Goal: Transaction & Acquisition: Purchase product/service

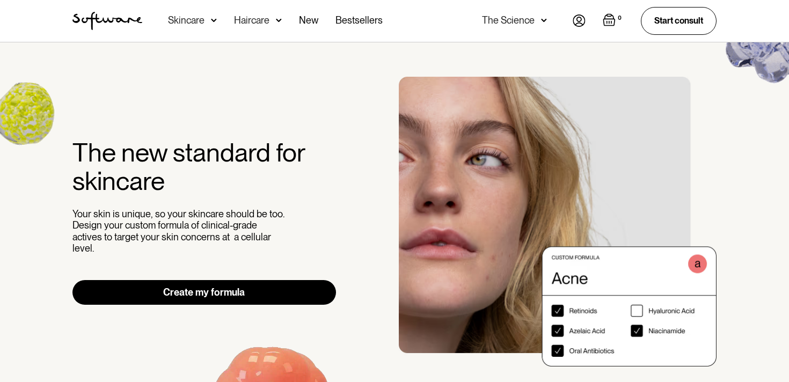
click at [202, 290] on link "Create my formula" at bounding box center [204, 292] width 264 height 25
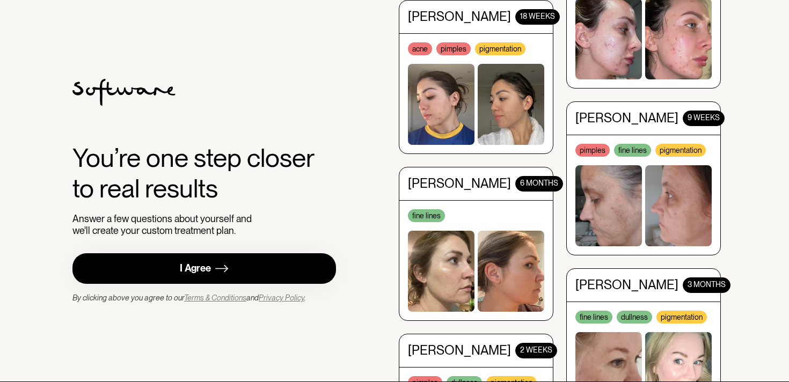
click at [202, 268] on div "I Agree" at bounding box center [195, 269] width 31 height 12
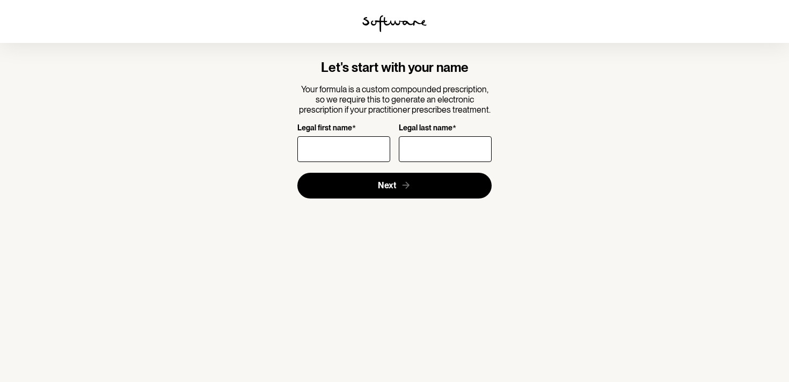
click at [317, 148] on input "Legal first name *" at bounding box center [343, 149] width 93 height 26
type input "Xuan"
type input "Tran"
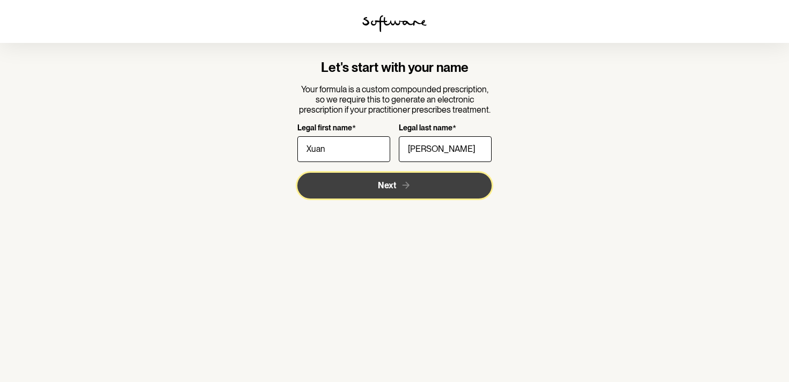
click at [388, 186] on span "Next" at bounding box center [387, 185] width 18 height 10
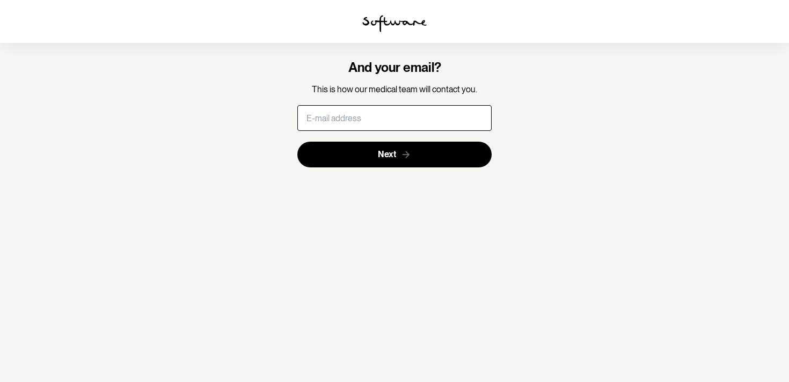
click at [313, 126] on input "text" at bounding box center [394, 118] width 195 height 26
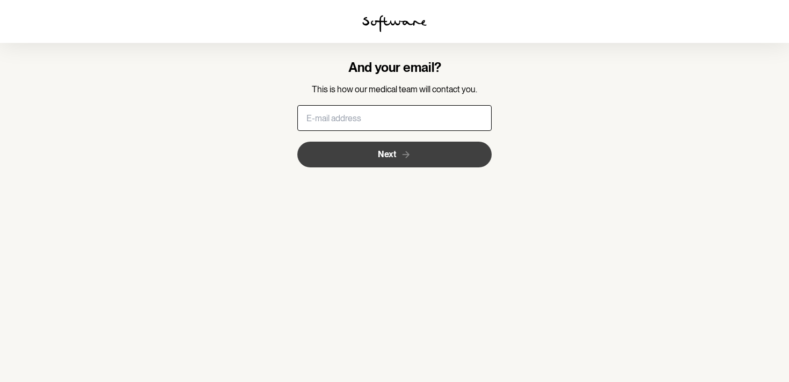
type input "[EMAIL_ADDRESS][DOMAIN_NAME]"
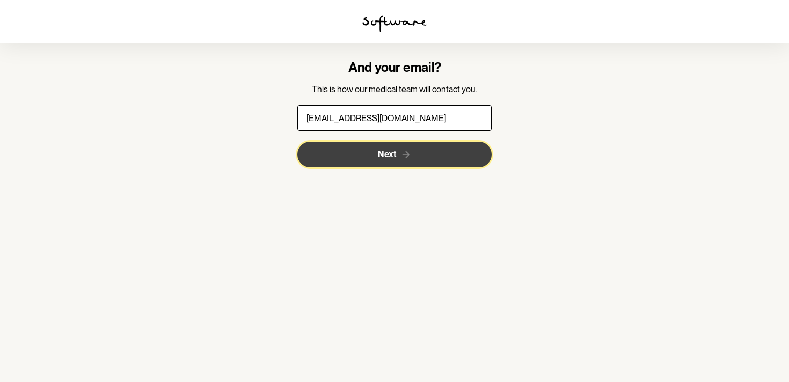
click at [386, 157] on span "Next" at bounding box center [387, 154] width 18 height 10
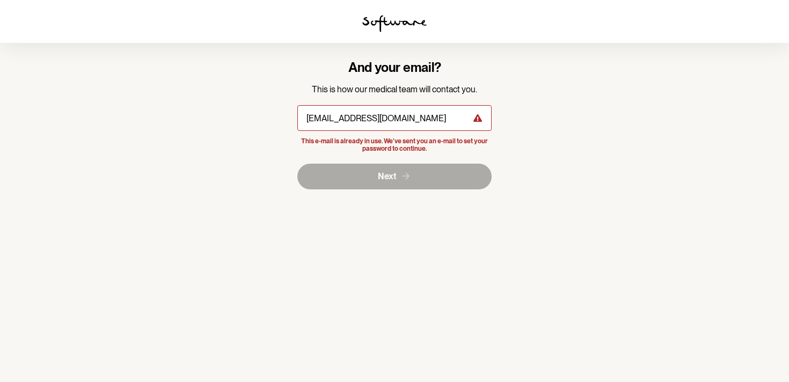
click at [389, 24] on img at bounding box center [394, 23] width 64 height 17
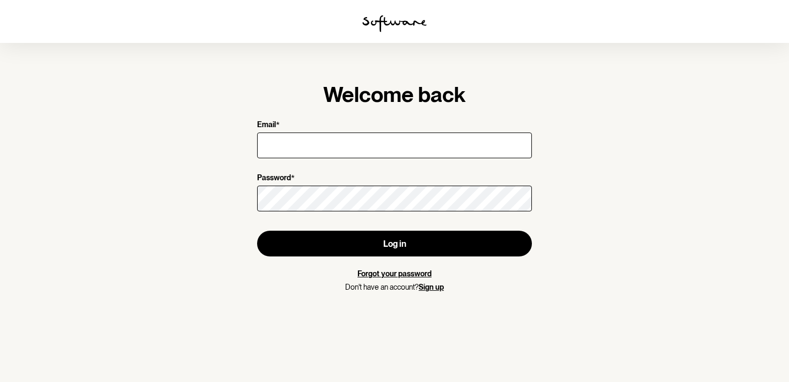
click at [282, 141] on input "Email *" at bounding box center [394, 146] width 275 height 26
type input "[EMAIL_ADDRESS][DOMAIN_NAME]"
click at [370, 274] on link "Forgot your password" at bounding box center [395, 274] width 74 height 9
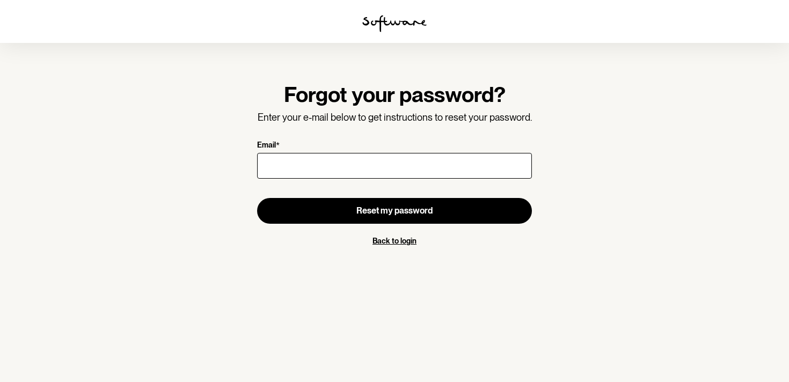
click at [306, 167] on input "Email *" at bounding box center [394, 166] width 275 height 26
type input "[EMAIL_ADDRESS][DOMAIN_NAME]"
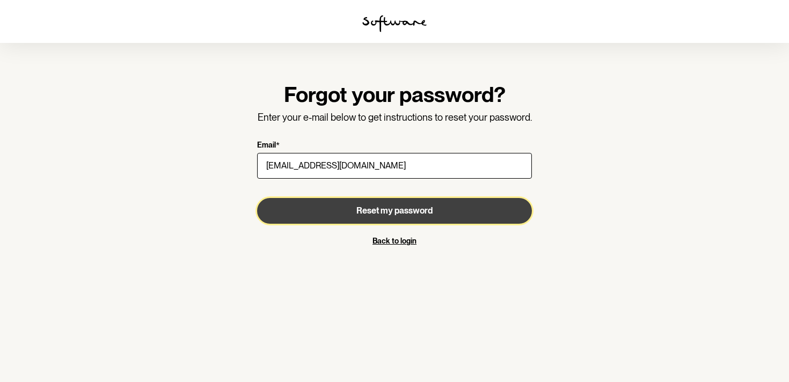
click at [376, 210] on span "Reset my password" at bounding box center [395, 211] width 76 height 10
click at [423, 210] on span "Reset my password" at bounding box center [395, 211] width 76 height 10
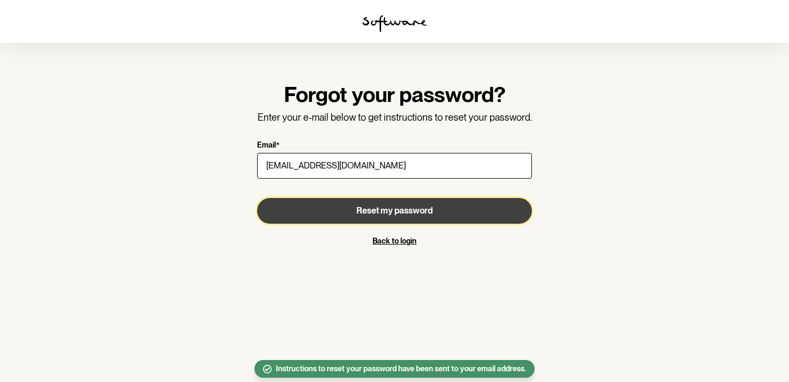
click at [423, 210] on span "Reset my password" at bounding box center [395, 211] width 76 height 10
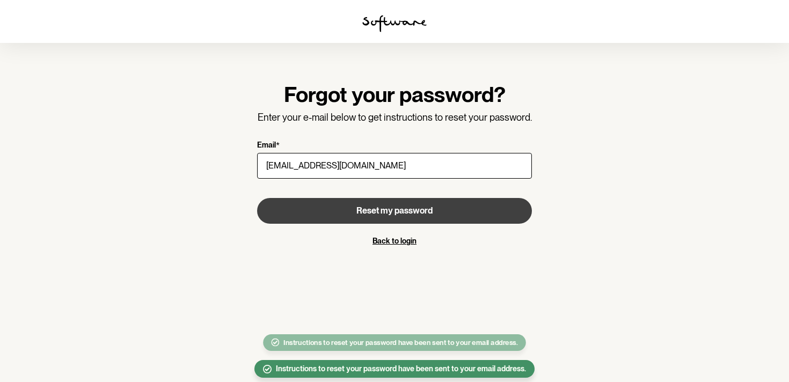
click at [404, 21] on img at bounding box center [394, 23] width 64 height 17
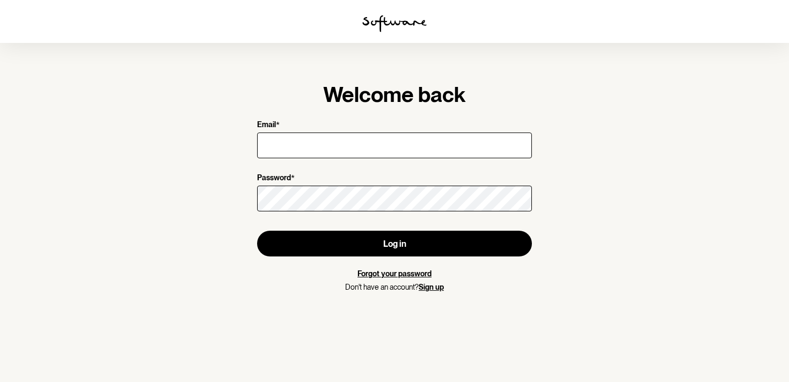
click at [323, 139] on input "Email *" at bounding box center [394, 146] width 275 height 26
type input "[EMAIL_ADDRESS][DOMAIN_NAME]"
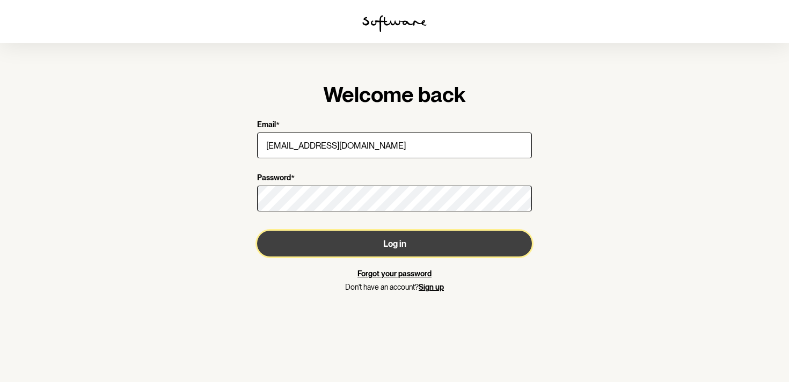
click at [399, 249] on button "Log in" at bounding box center [394, 244] width 275 height 26
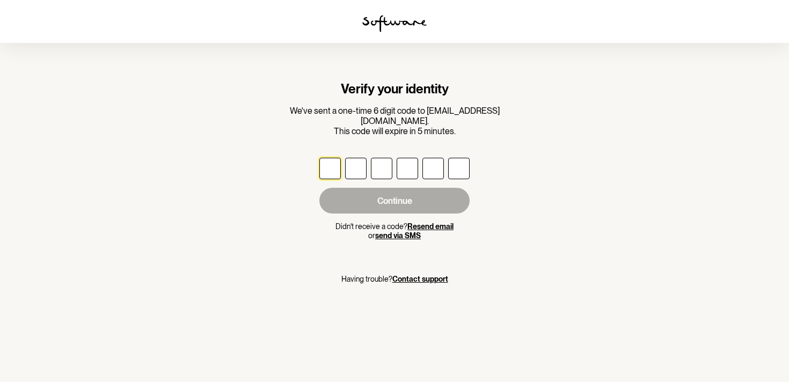
paste input "6"
type input "4"
type input "0"
type input "1"
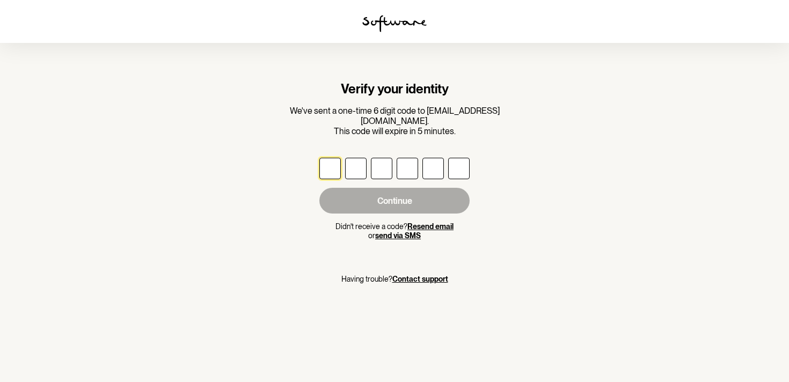
type input "4"
type input "6"
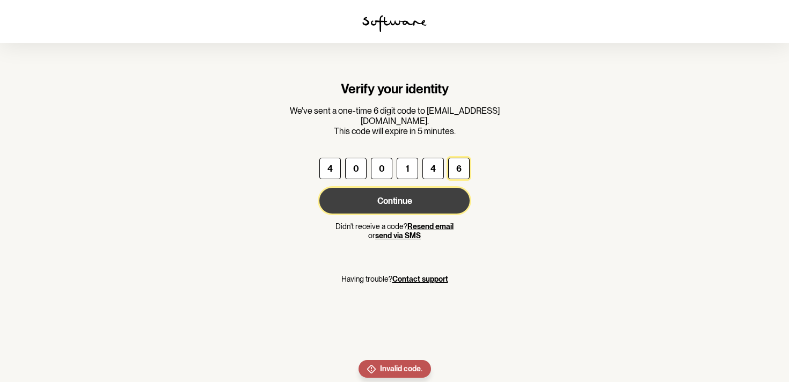
click at [385, 194] on button "Continue" at bounding box center [394, 201] width 150 height 26
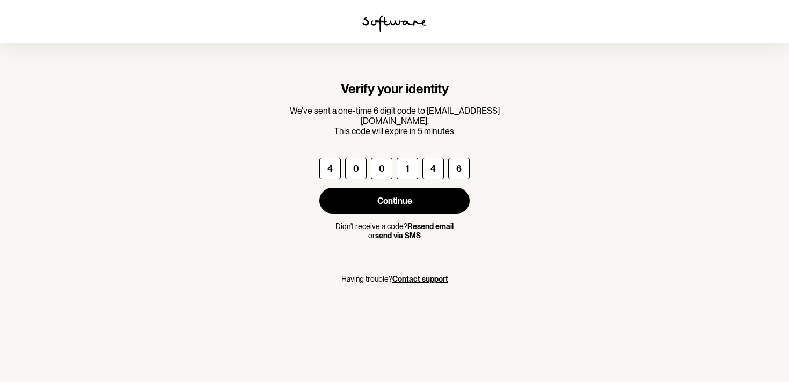
click at [396, 162] on div "4 0 0 1 4 6" at bounding box center [394, 168] width 150 height 21
click at [404, 159] on input "1" at bounding box center [407, 168] width 21 height 21
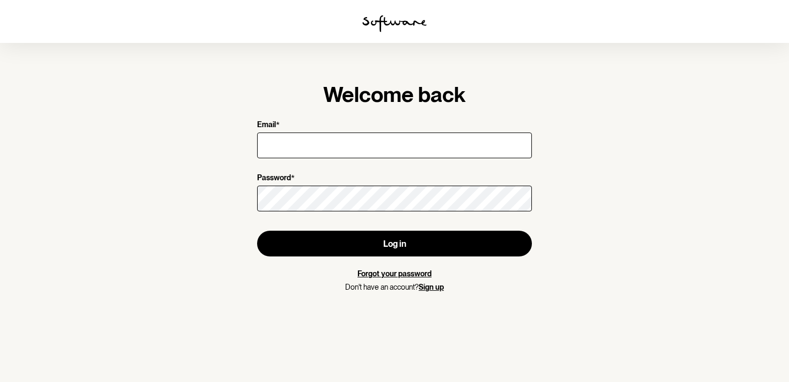
click at [276, 148] on input "Email *" at bounding box center [394, 146] width 275 height 26
type input "[EMAIL_ADDRESS][DOMAIN_NAME]"
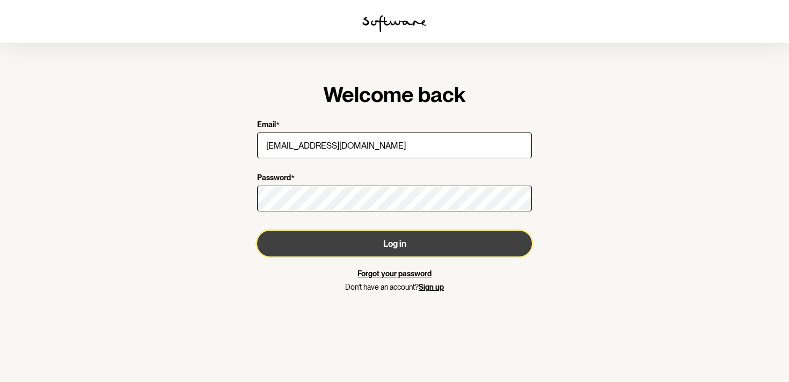
click at [381, 244] on button "Log in" at bounding box center [394, 244] width 275 height 26
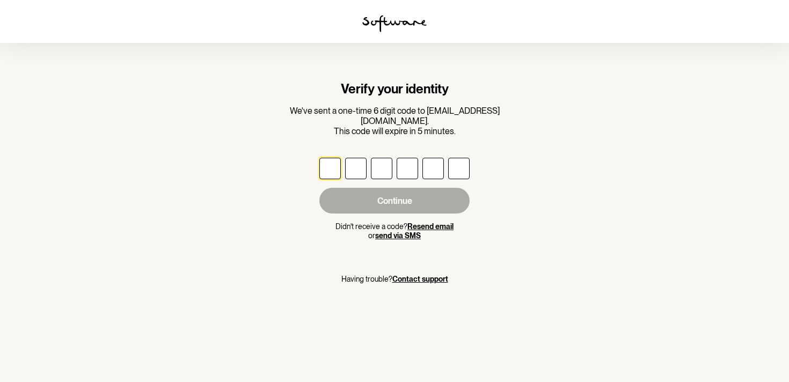
paste input "9"
type input "6"
type input "9"
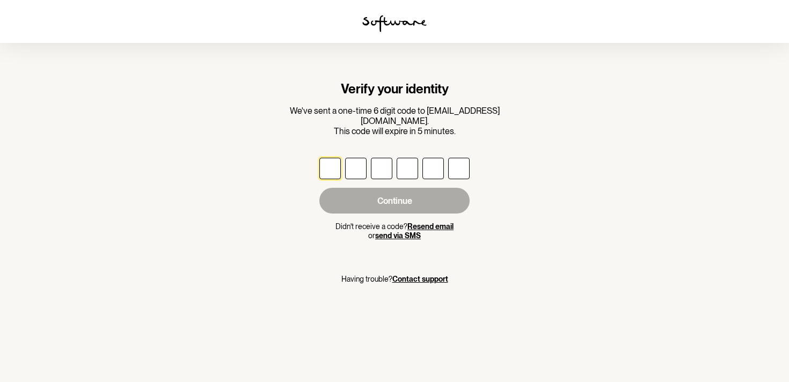
type input "4"
type input "9"
type input "2"
type input "6"
type input "5"
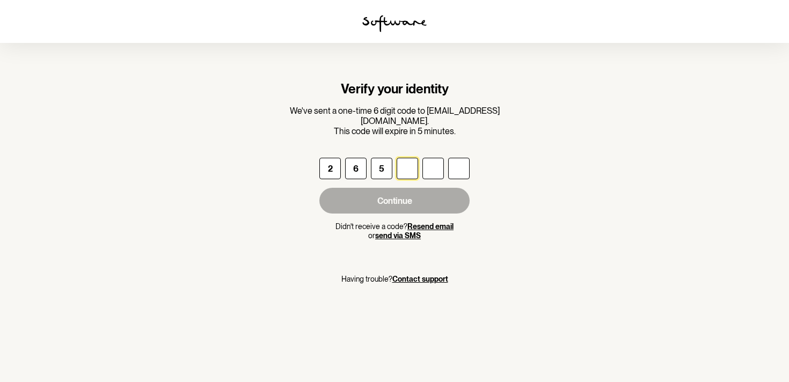
type input "9"
type input "8"
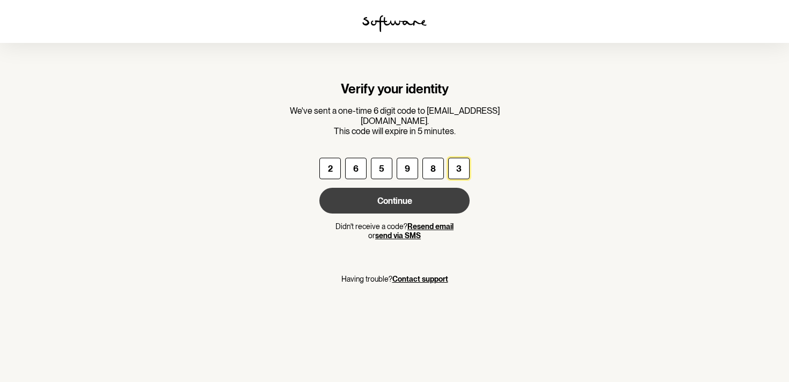
type input "3"
click at [396, 193] on button "Continue" at bounding box center [394, 201] width 150 height 26
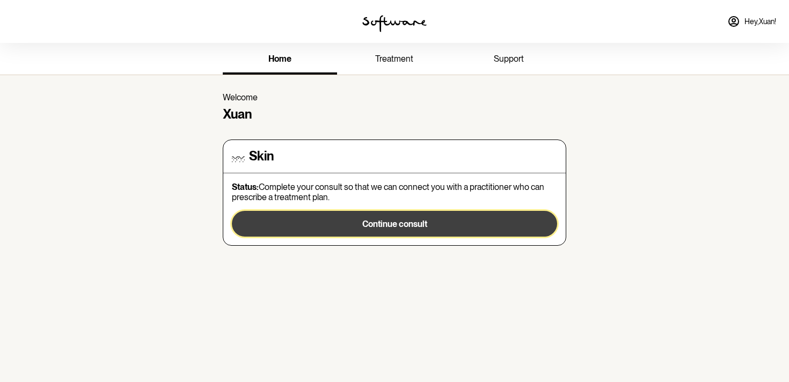
click at [399, 229] on button "Continue consult" at bounding box center [394, 224] width 325 height 26
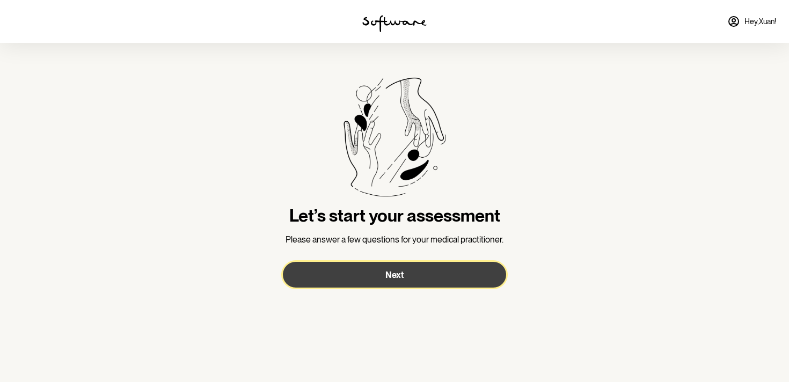
click at [395, 271] on span "Next" at bounding box center [395, 275] width 18 height 10
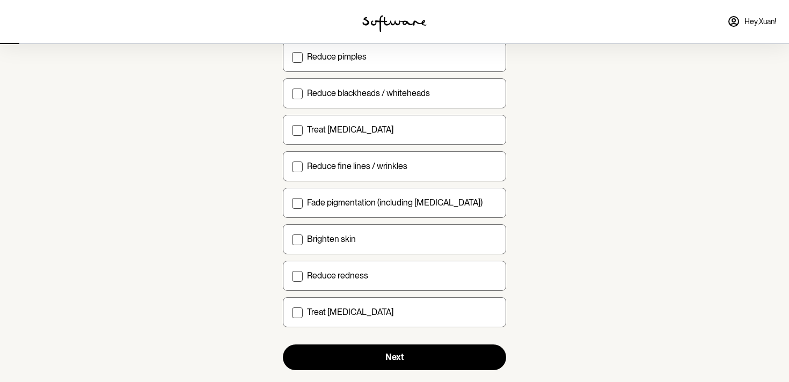
scroll to position [125, 0]
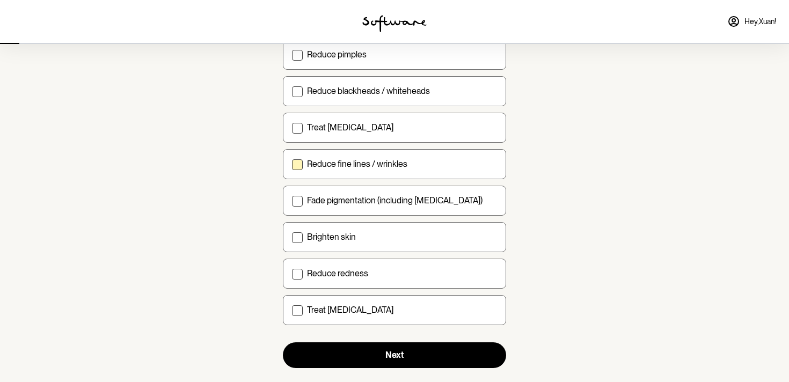
click at [293, 166] on span at bounding box center [297, 164] width 11 height 11
click at [292, 164] on input "Reduce fine lines / wrinkles" at bounding box center [292, 164] width 1 height 1
checkbox input "true"
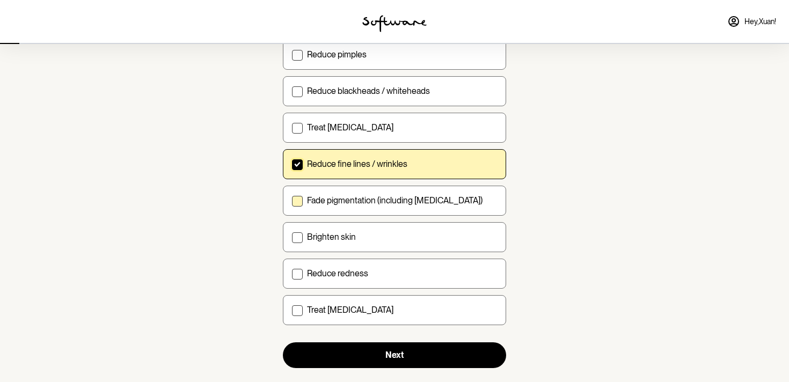
click at [294, 200] on span at bounding box center [297, 201] width 11 height 11
click at [292, 200] on input "Fade pigmentation (including melasma)" at bounding box center [292, 200] width 1 height 1
checkbox input "true"
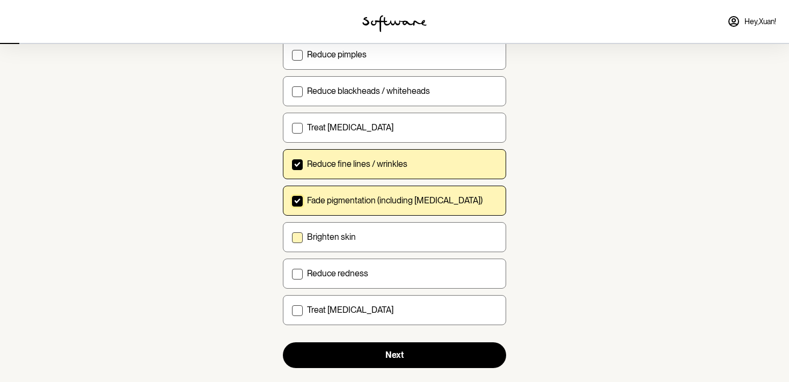
click at [300, 236] on span at bounding box center [297, 237] width 11 height 11
click at [292, 237] on input "Brighten skin" at bounding box center [292, 237] width 1 height 1
checkbox input "true"
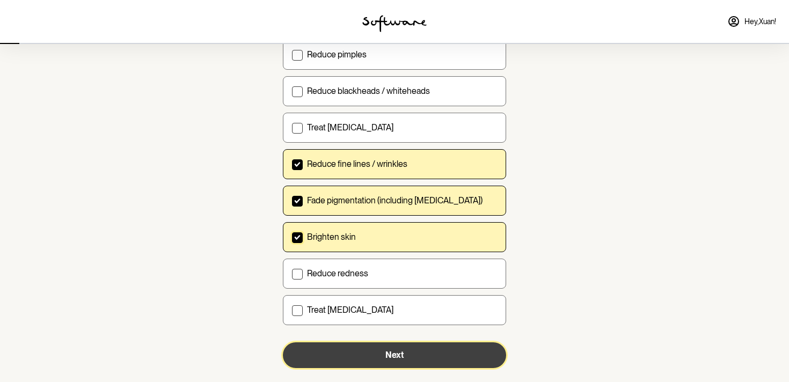
click at [389, 360] on span "Next" at bounding box center [395, 355] width 18 height 10
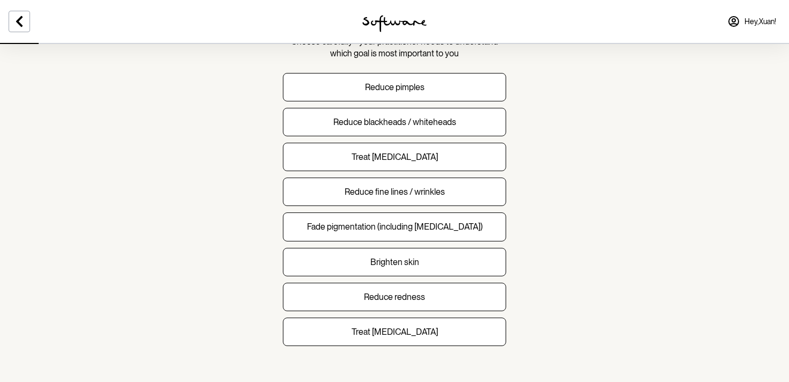
scroll to position [92, 0]
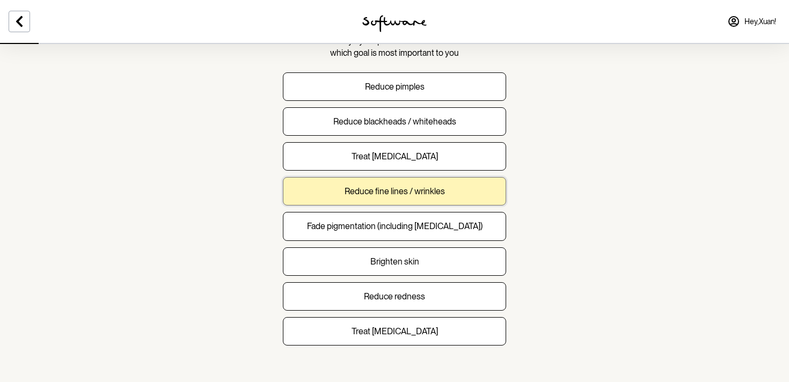
click at [389, 197] on button "Reduce fine lines / wrinkles" at bounding box center [394, 191] width 223 height 28
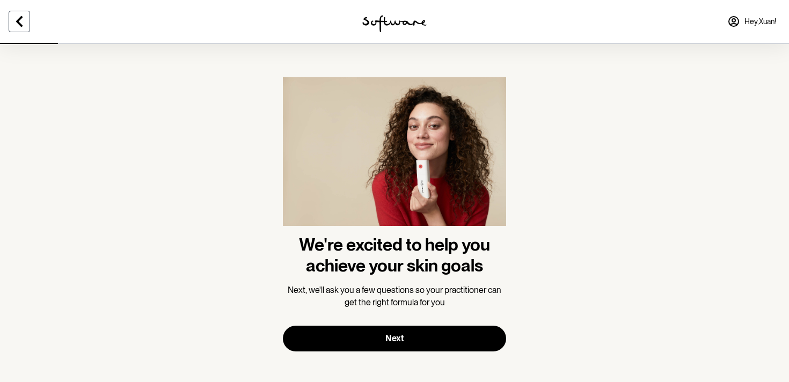
click at [18, 18] on icon at bounding box center [19, 21] width 13 height 13
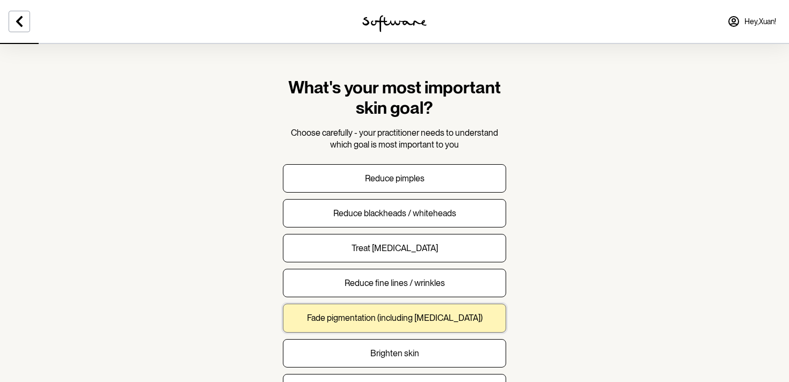
click at [414, 319] on p "Fade pigmentation (including melasma)" at bounding box center [395, 318] width 176 height 10
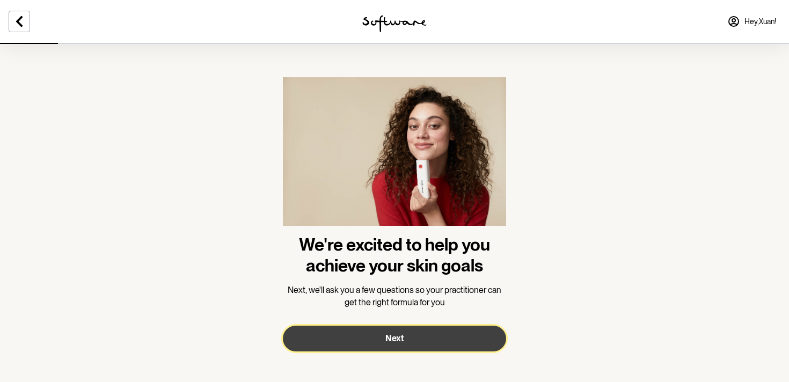
click at [413, 336] on button "Next" at bounding box center [394, 339] width 223 height 26
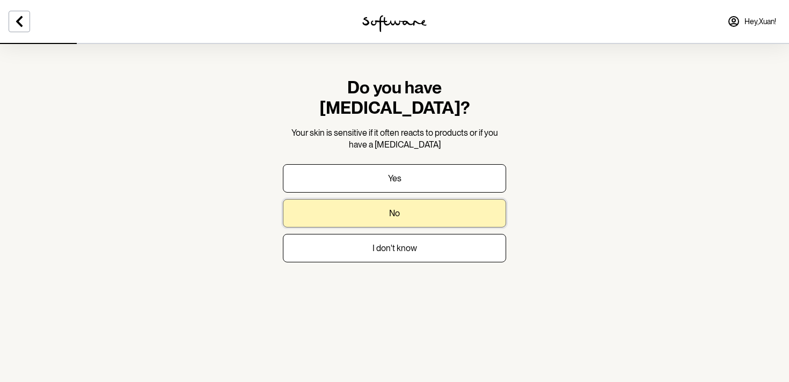
click at [391, 208] on p "No" at bounding box center [394, 213] width 11 height 10
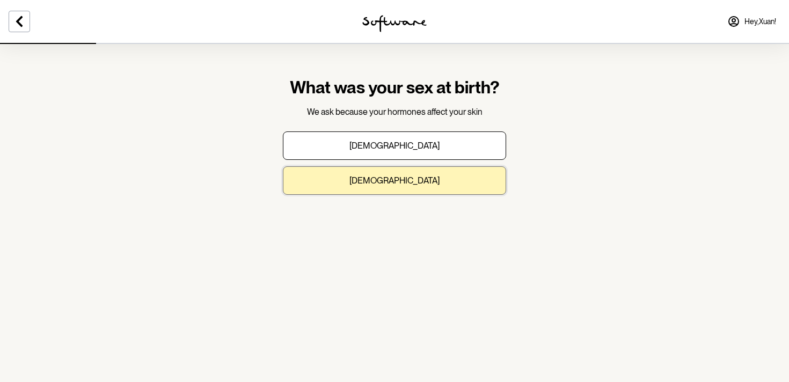
click at [390, 184] on p "Female" at bounding box center [395, 181] width 90 height 10
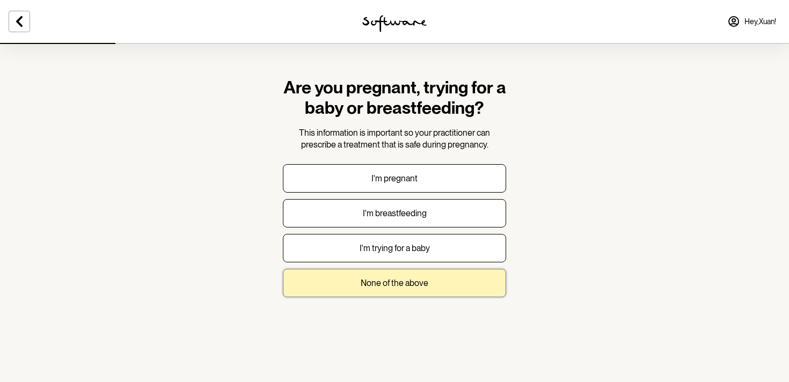
click at [389, 280] on p "None of the above" at bounding box center [395, 283] width 68 height 10
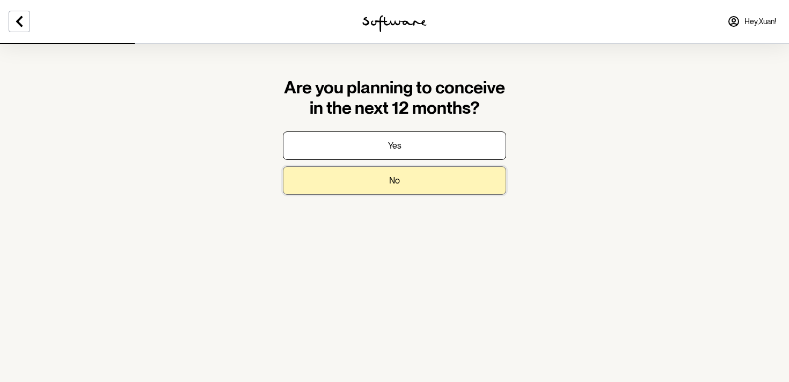
click at [397, 184] on p "No" at bounding box center [394, 181] width 11 height 10
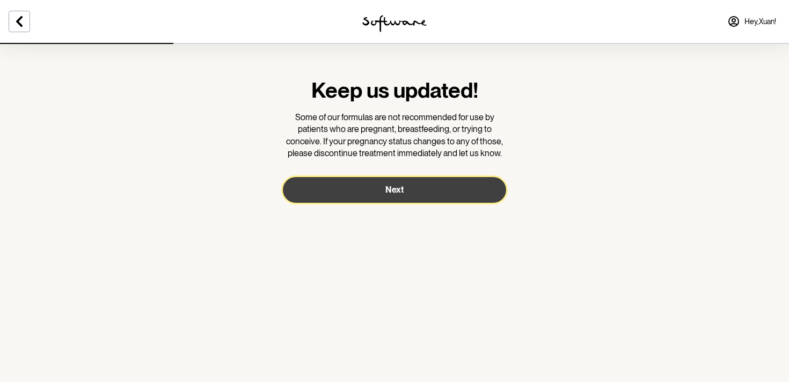
click at [396, 190] on span "Next" at bounding box center [395, 190] width 18 height 10
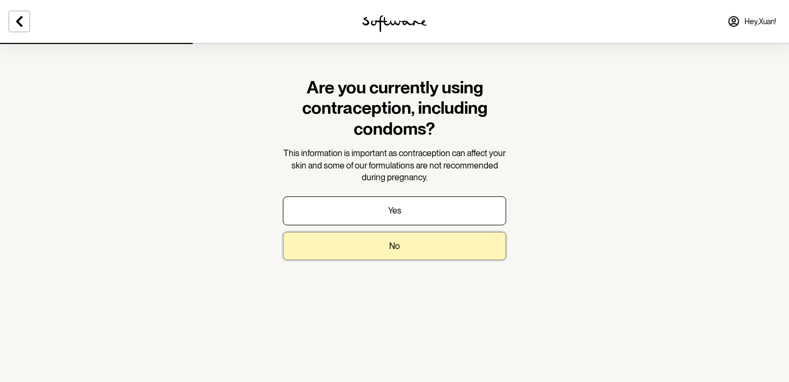
click at [396, 250] on p "No" at bounding box center [394, 246] width 11 height 10
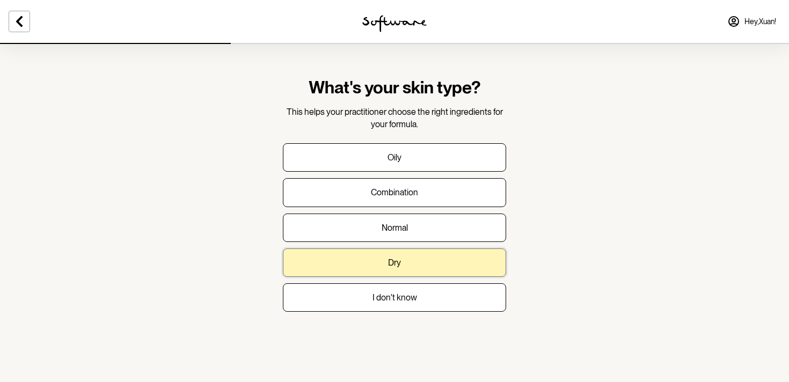
click at [365, 259] on button "Dry" at bounding box center [394, 263] width 223 height 28
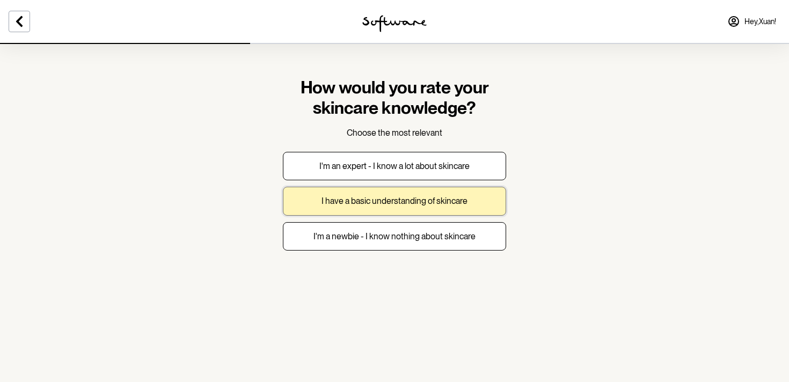
click at [394, 205] on p "I have a basic understanding of skincare" at bounding box center [395, 201] width 146 height 10
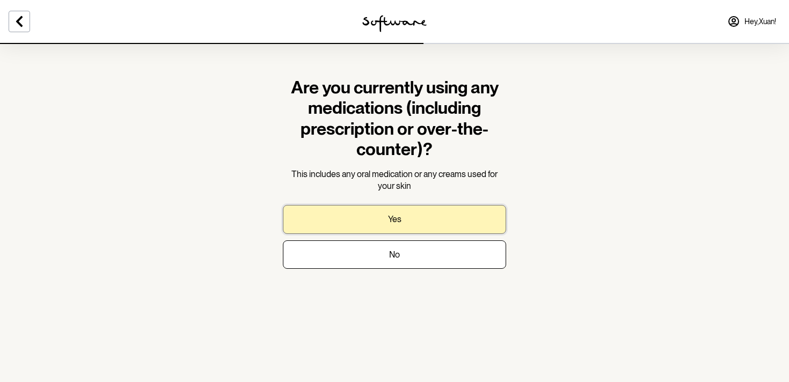
click at [407, 213] on button "Yes" at bounding box center [394, 219] width 223 height 28
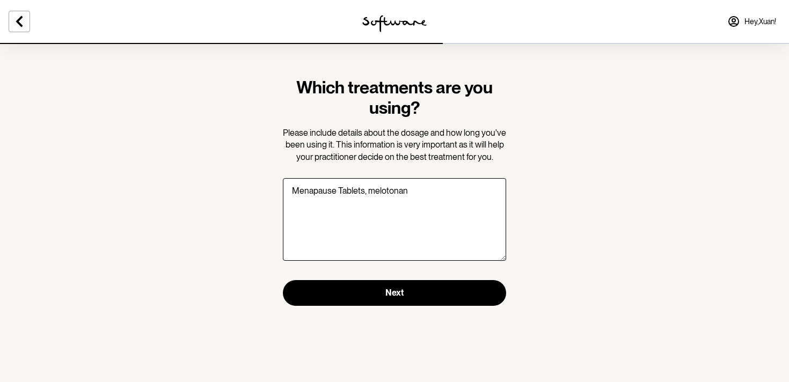
click at [386, 192] on textarea "Menapause Tablets, melotonan" at bounding box center [394, 219] width 223 height 83
click at [418, 201] on textarea "Menapause Tablets, melitonan" at bounding box center [394, 219] width 223 height 83
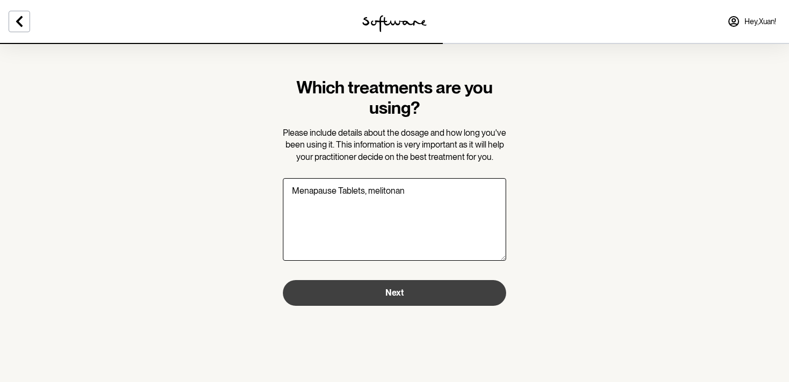
type textarea "Menapause Tablets, melitonan"
click at [386, 295] on span "Next" at bounding box center [395, 293] width 18 height 10
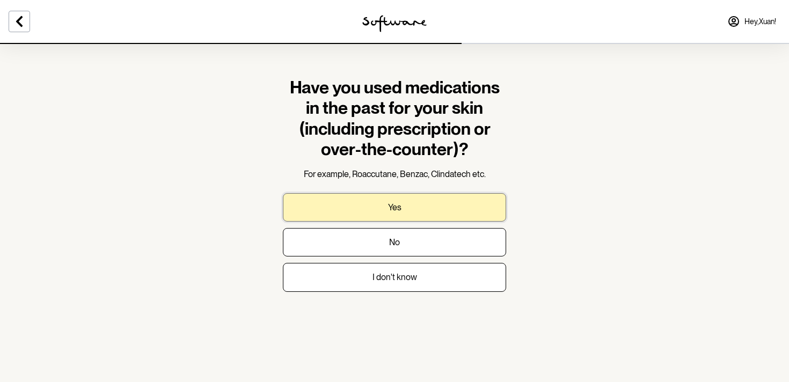
click at [396, 209] on p "Yes" at bounding box center [394, 207] width 13 height 10
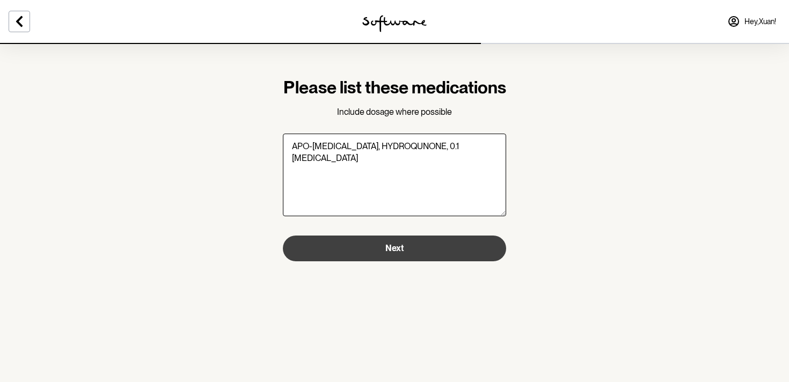
type textarea "APO-TRANEXAMIC ACID, HYDROQUNONE, 0.1 TRETINOIN"
click at [384, 261] on button "Next" at bounding box center [394, 249] width 223 height 26
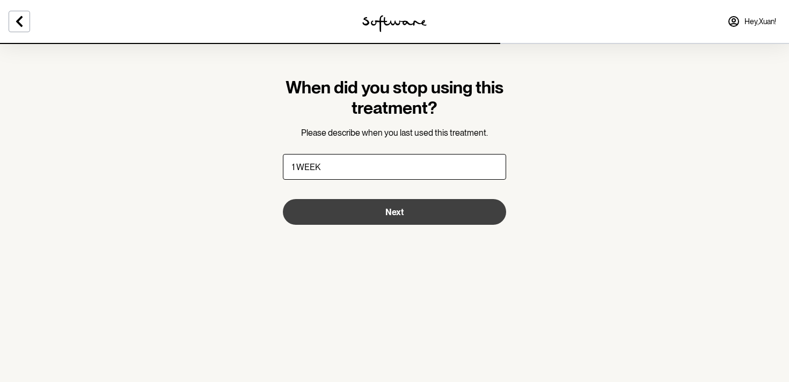
type input "1 WEEK"
click at [388, 214] on span "Next" at bounding box center [395, 212] width 18 height 10
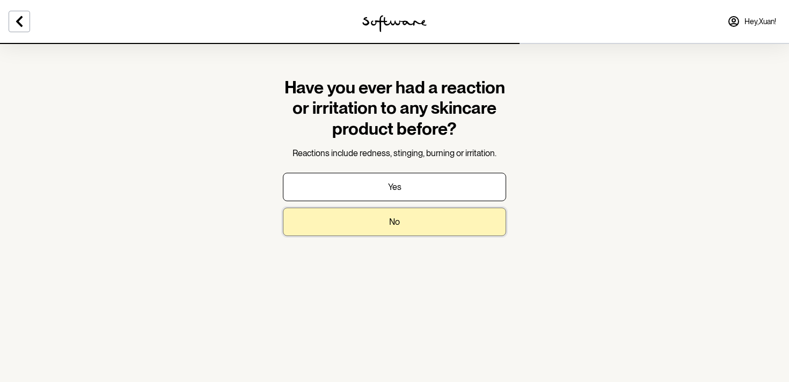
click at [402, 218] on button "No" at bounding box center [394, 222] width 223 height 28
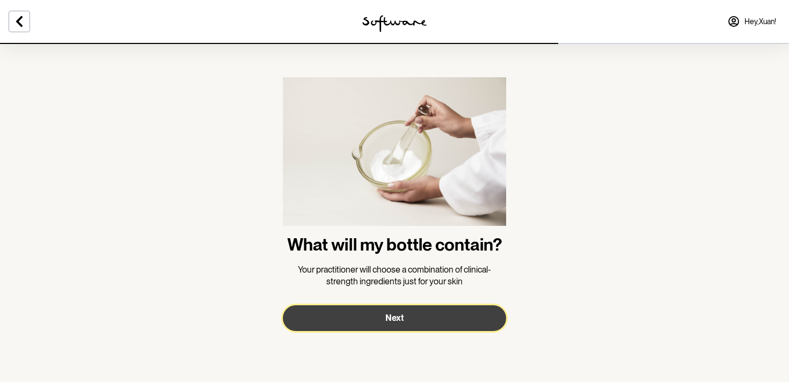
click at [413, 312] on button "Next" at bounding box center [394, 319] width 223 height 26
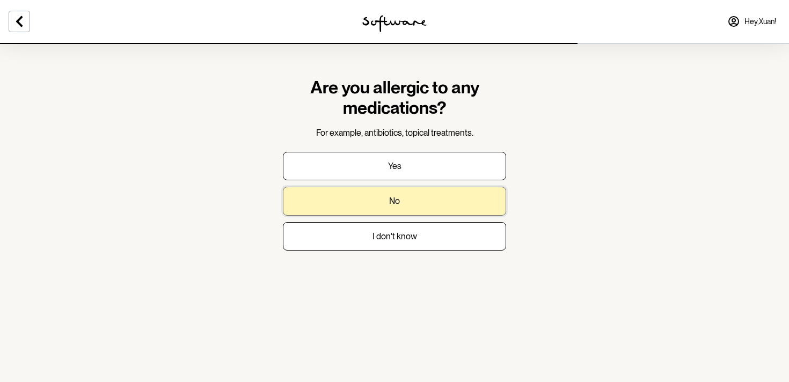
click at [393, 200] on p "No" at bounding box center [394, 201] width 11 height 10
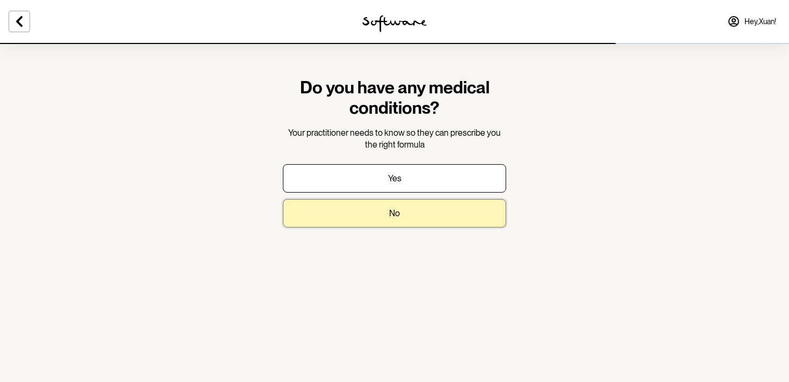
click at [399, 210] on p "No" at bounding box center [394, 213] width 11 height 10
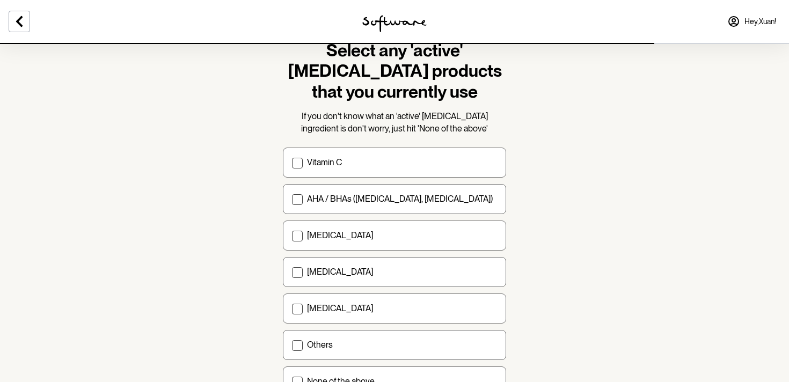
scroll to position [41, 0]
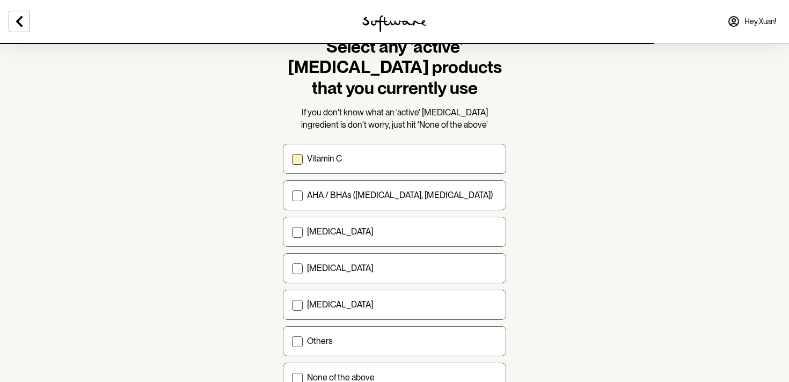
click at [297, 162] on span at bounding box center [297, 159] width 11 height 11
click at [292, 159] on input "Vitamin C" at bounding box center [292, 159] width 1 height 1
checkbox input "true"
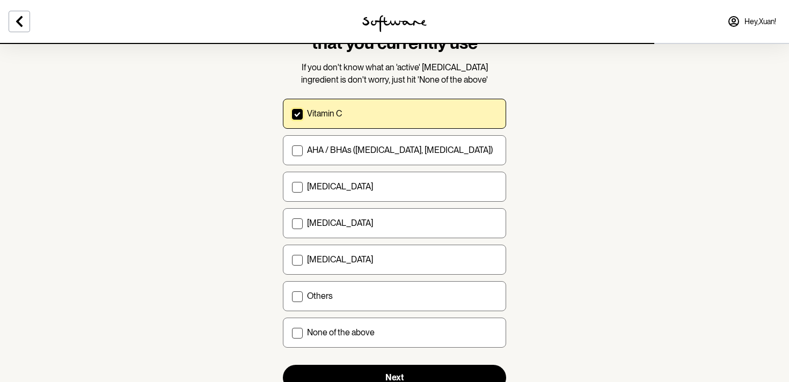
scroll to position [90, 0]
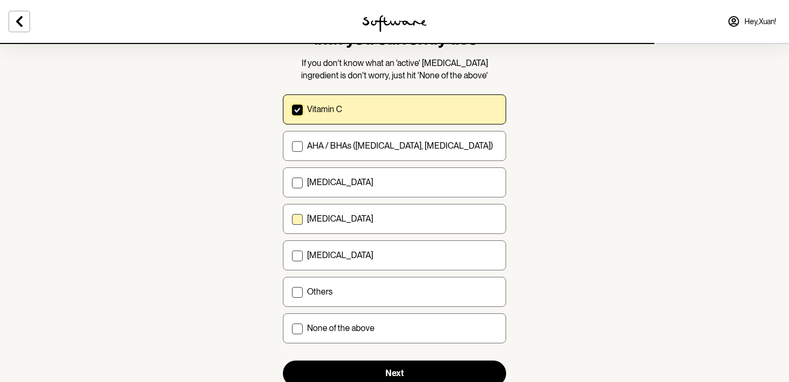
click at [297, 219] on span at bounding box center [297, 219] width 11 height 11
click at [292, 219] on input "Niacinamide" at bounding box center [292, 219] width 1 height 1
checkbox input "true"
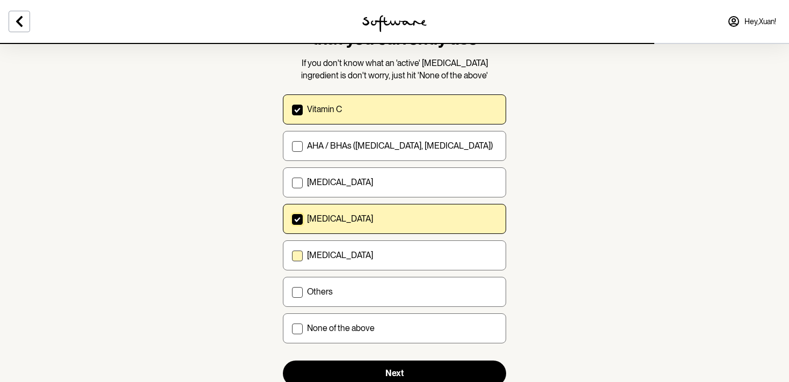
click at [294, 255] on span at bounding box center [297, 256] width 11 height 11
click at [292, 256] on input "Azelaic acid" at bounding box center [292, 256] width 1 height 1
checkbox input "true"
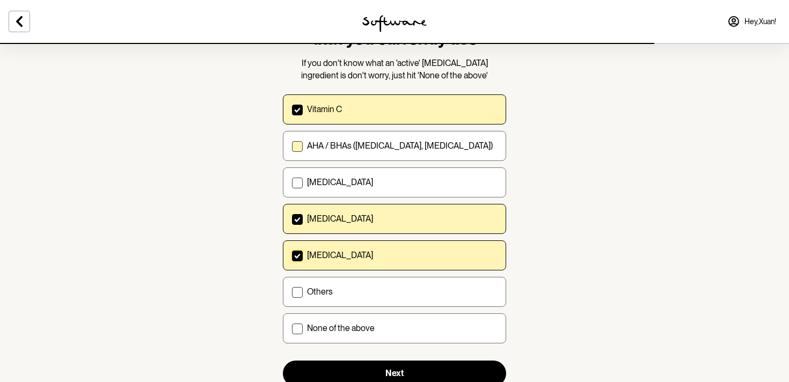
click at [300, 143] on span at bounding box center [297, 146] width 11 height 11
click at [292, 146] on input "AHA / BHAs (salicylic acid, glycolic acid)" at bounding box center [292, 146] width 1 height 1
checkbox input "true"
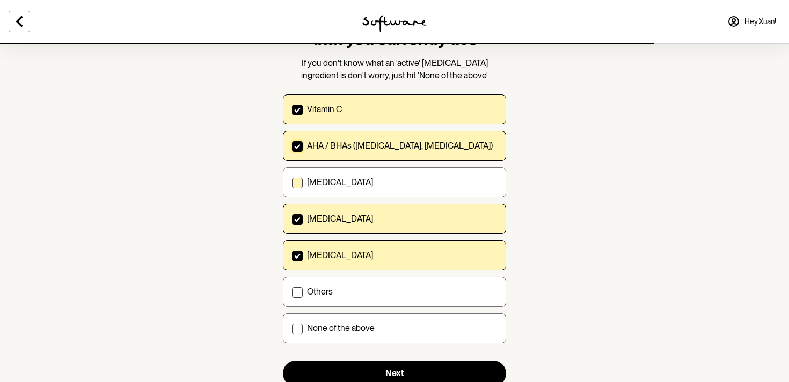
click at [300, 183] on span at bounding box center [297, 183] width 11 height 11
click at [292, 183] on input "Retinol" at bounding box center [292, 183] width 1 height 1
checkbox input "true"
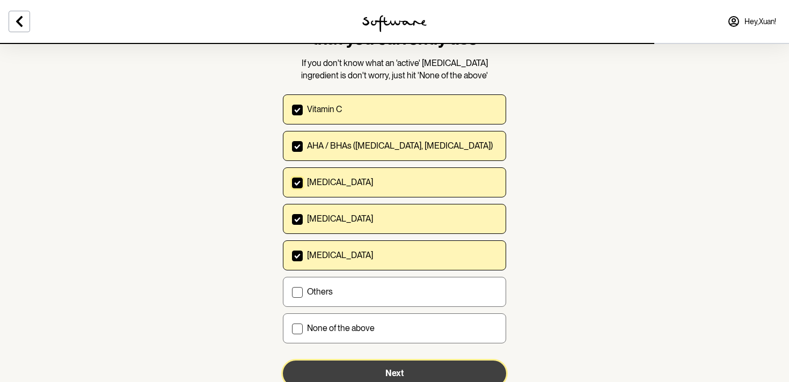
click at [397, 368] on button "Next" at bounding box center [394, 374] width 223 height 26
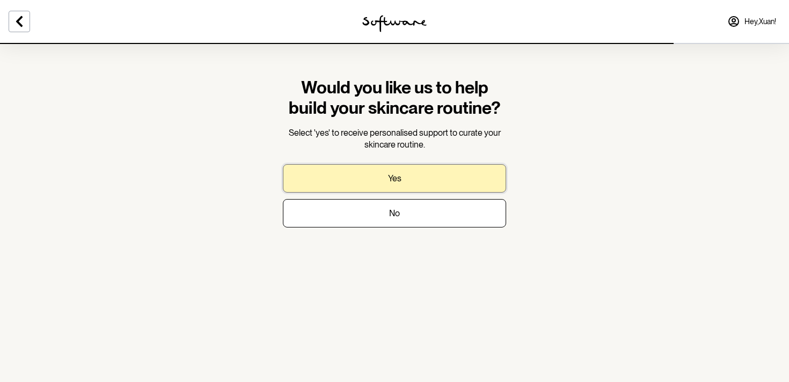
click at [397, 178] on p "Yes" at bounding box center [394, 178] width 13 height 10
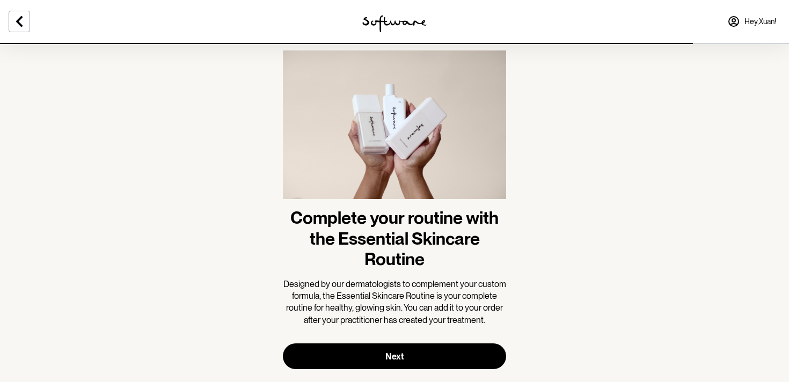
scroll to position [48, 0]
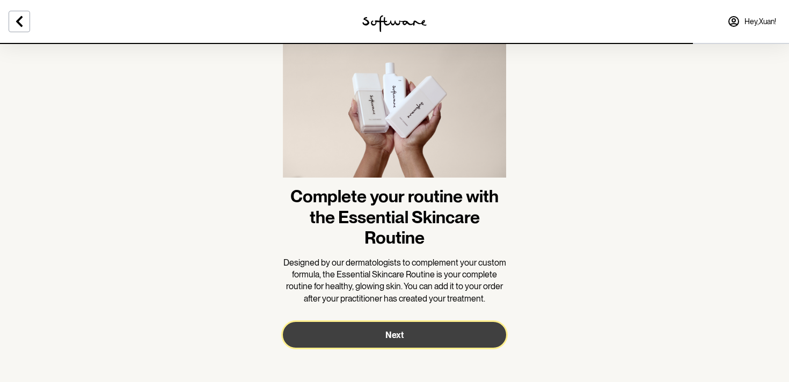
click at [398, 335] on span "Next" at bounding box center [395, 335] width 18 height 10
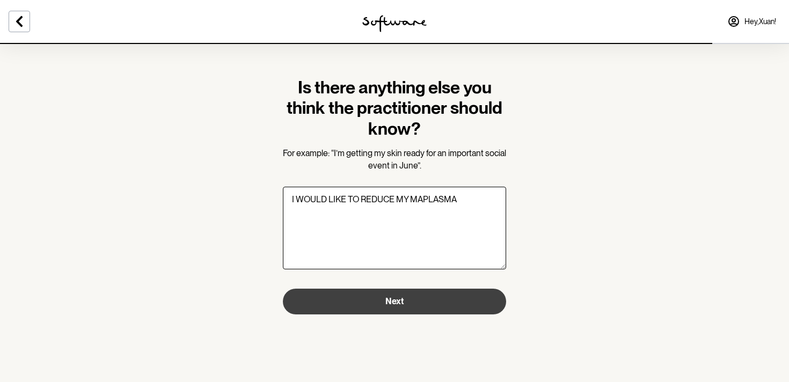
type textarea "I WOULD LIKE TO REDUCE MY MAPLASMA"
click at [415, 304] on button "Next" at bounding box center [394, 302] width 223 height 26
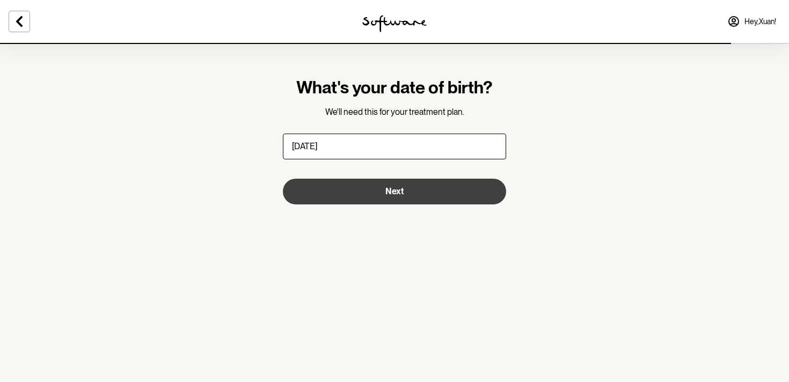
type input "15/05/1971"
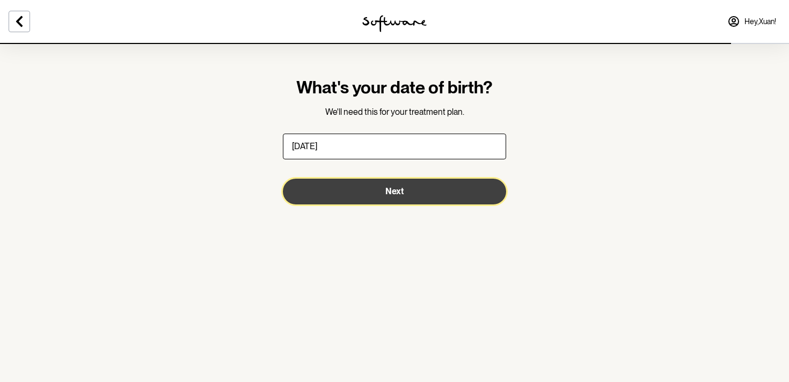
click at [396, 189] on span "Next" at bounding box center [395, 191] width 18 height 10
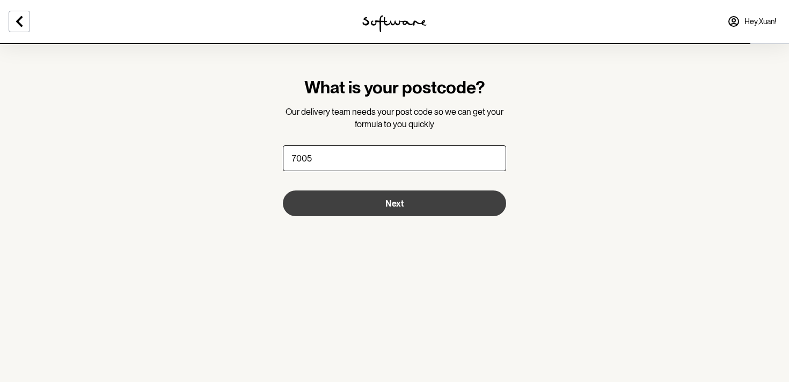
type input "7005"
click at [397, 205] on span "Next" at bounding box center [395, 204] width 18 height 10
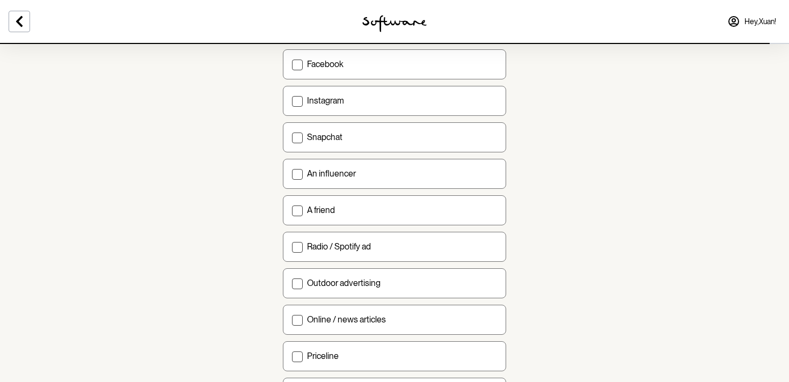
scroll to position [238, 0]
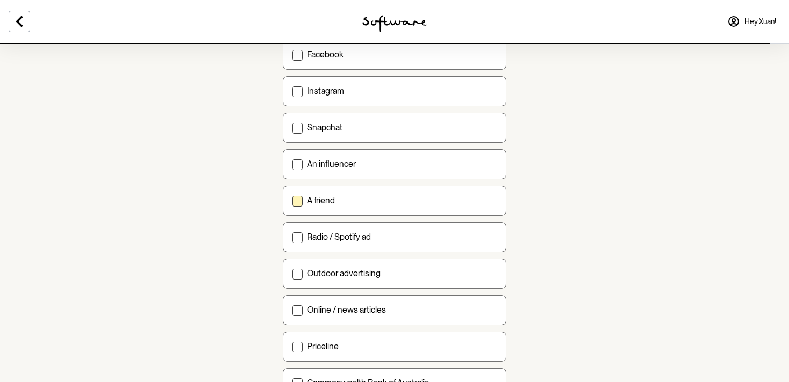
click at [299, 201] on span at bounding box center [297, 201] width 11 height 11
click at [292, 201] on input "A friend" at bounding box center [292, 200] width 1 height 1
checkbox input "true"
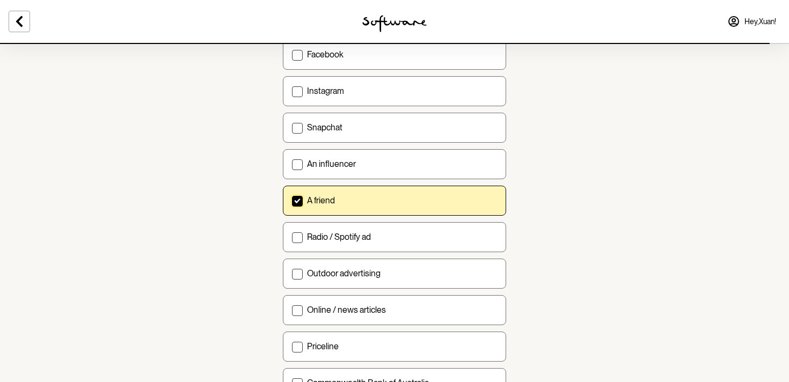
scroll to position [368, 0]
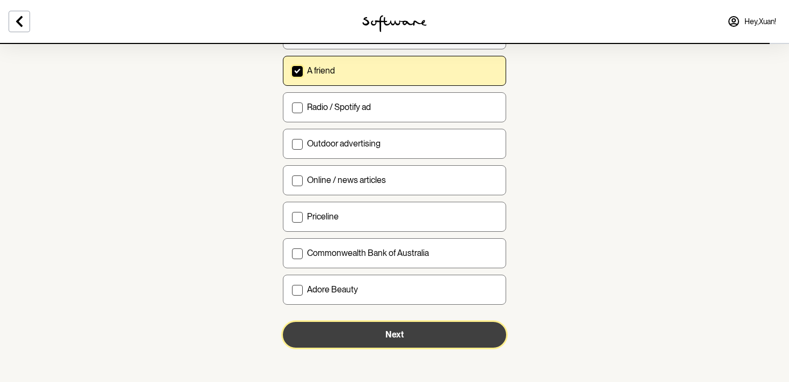
click at [393, 334] on span "Next" at bounding box center [395, 335] width 18 height 10
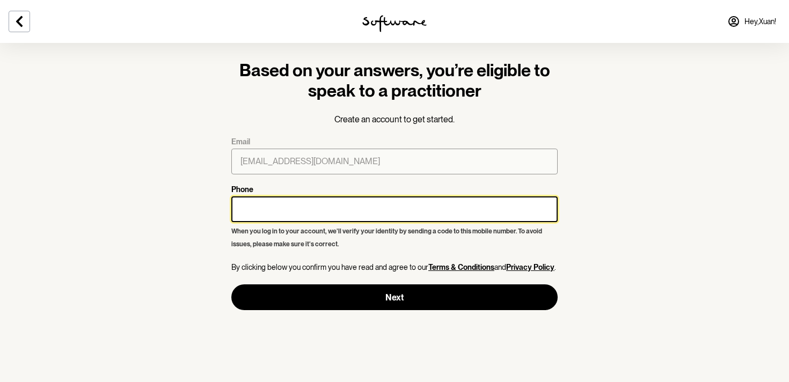
click at [259, 214] on input "Phone" at bounding box center [394, 210] width 326 height 26
type input "0434486997"
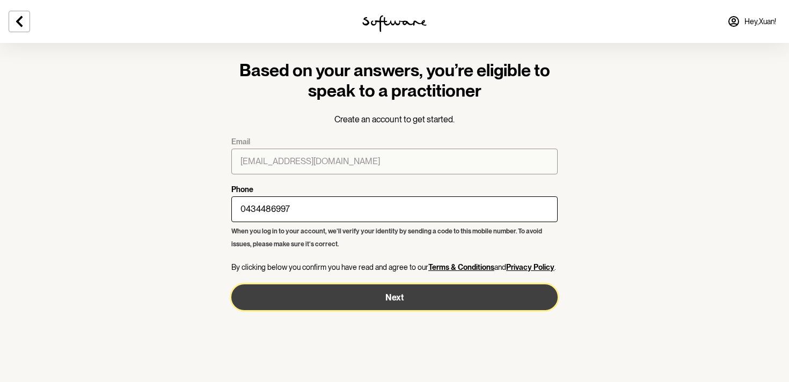
click at [406, 299] on button "Next" at bounding box center [394, 298] width 326 height 26
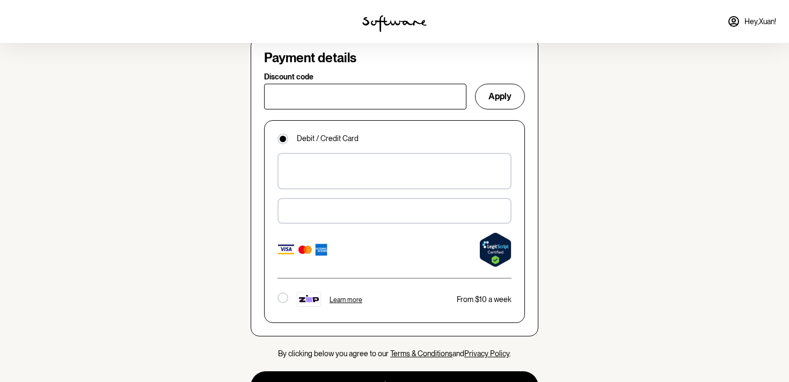
scroll to position [755, 0]
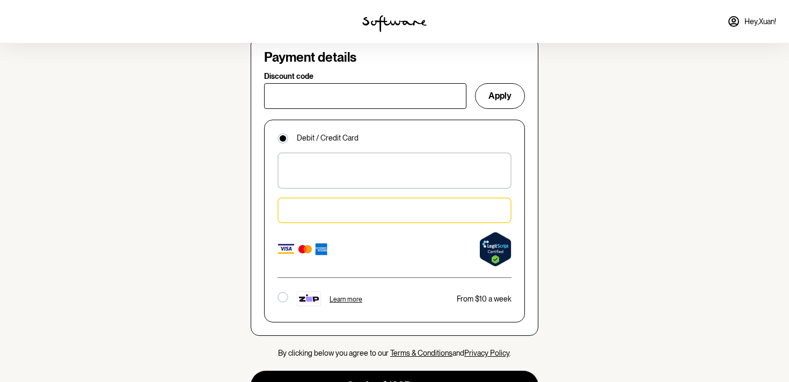
click at [160, 260] on section "Skin quiz Chat with a practitioner Confirm order Cream made Shipped to you Xuan…" at bounding box center [394, 85] width 789 height 1680
click at [240, 246] on section "Skin quiz Chat with a practitioner Confirm order Cream made Shipped to you Xuan…" at bounding box center [394, 105] width 309 height 1637
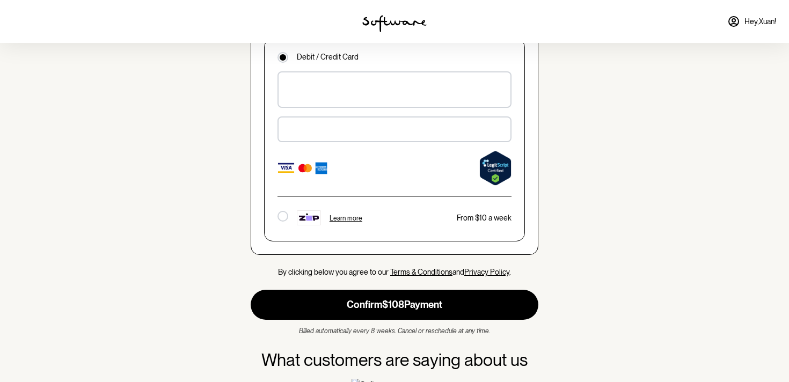
scroll to position [839, 0]
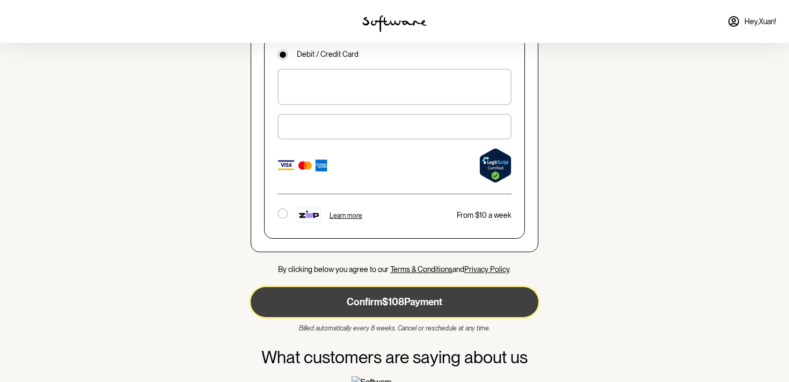
click at [412, 296] on button "Confirm $108 Payment" at bounding box center [395, 302] width 288 height 30
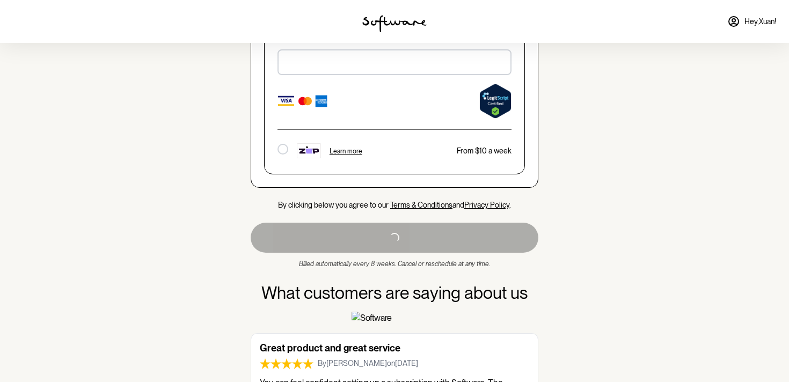
scroll to position [907, 0]
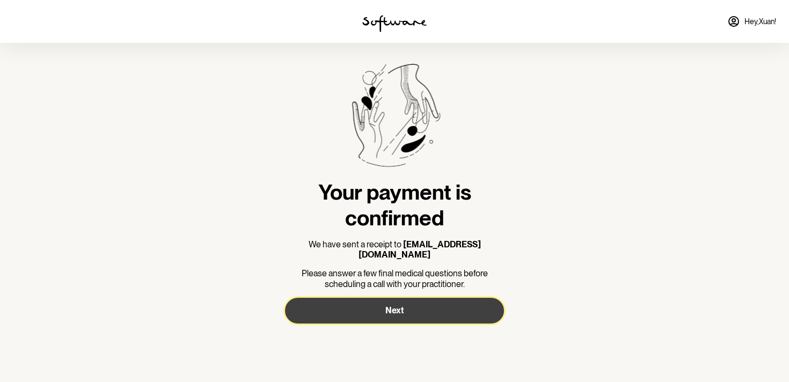
click at [398, 306] on span "Next" at bounding box center [395, 311] width 18 height 10
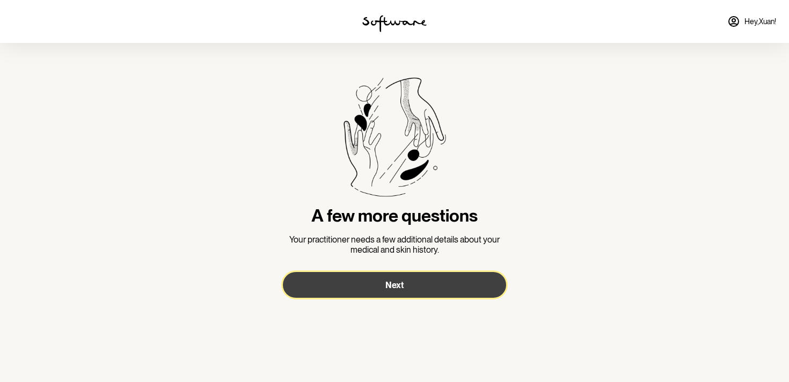
click at [410, 293] on button "Next" at bounding box center [394, 285] width 223 height 26
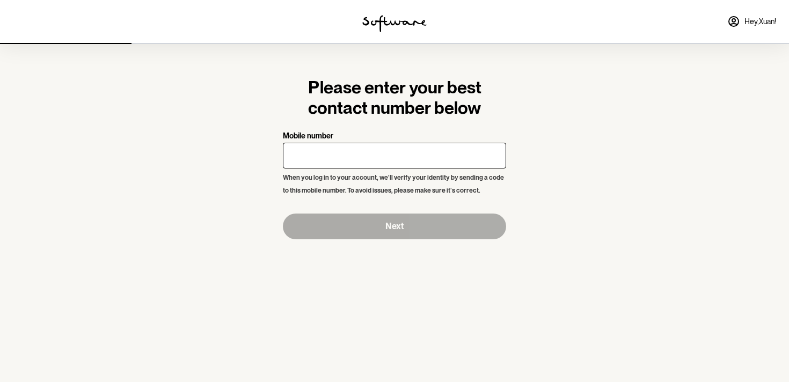
click at [315, 163] on input "Mobile number" at bounding box center [394, 156] width 223 height 26
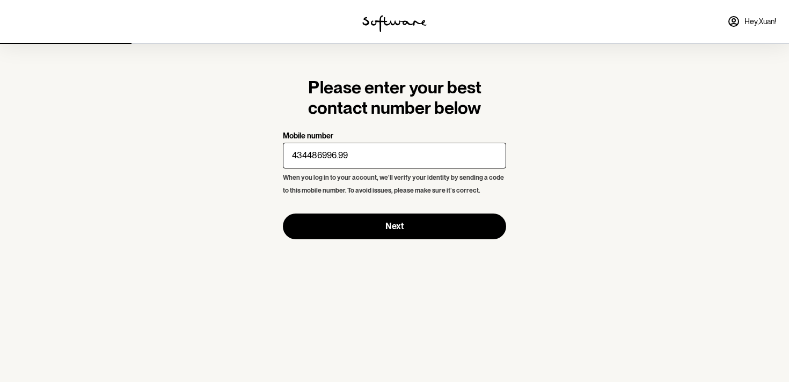
type input "434486996.99"
click at [493, 159] on input "434486996.99" at bounding box center [394, 156] width 223 height 26
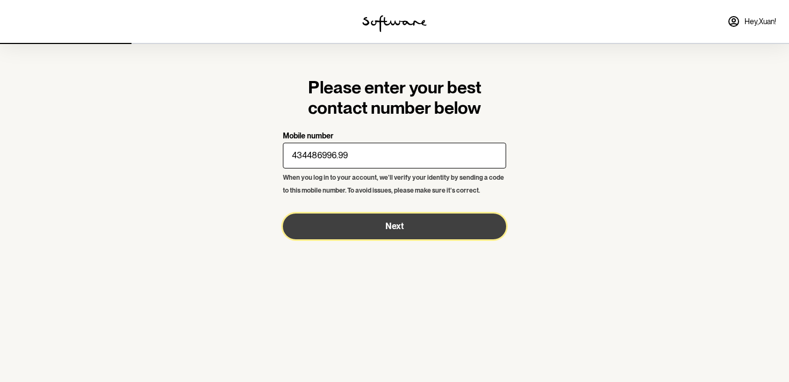
click at [416, 227] on button "Next" at bounding box center [394, 227] width 223 height 26
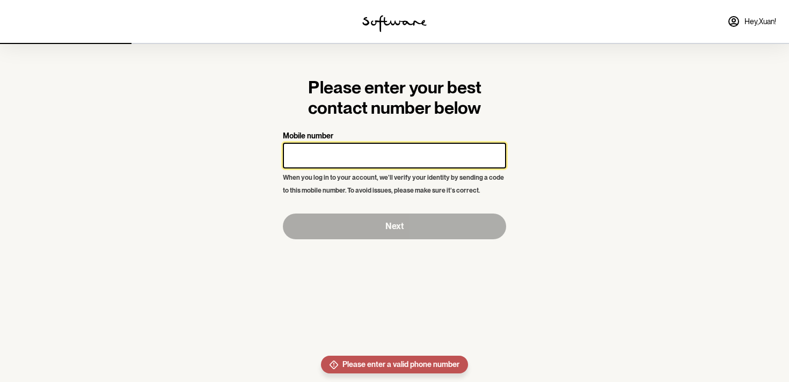
click at [346, 155] on input "Mobile number" at bounding box center [394, 156] width 223 height 26
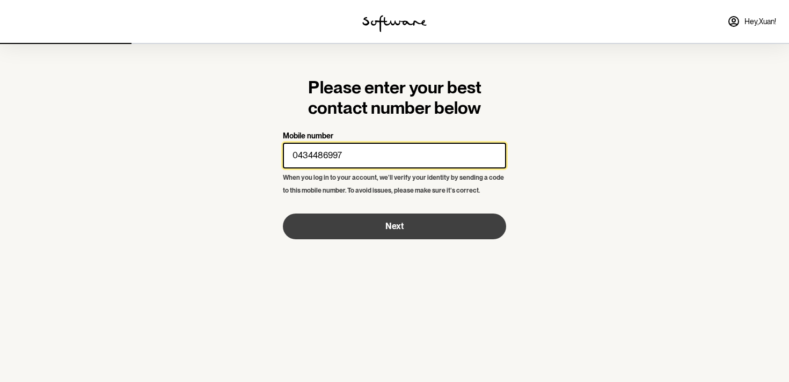
type input "0434486997"
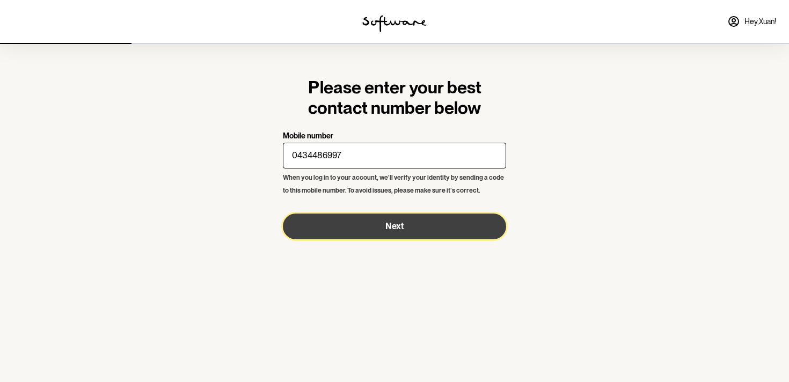
click at [399, 228] on span "Next" at bounding box center [395, 226] width 18 height 10
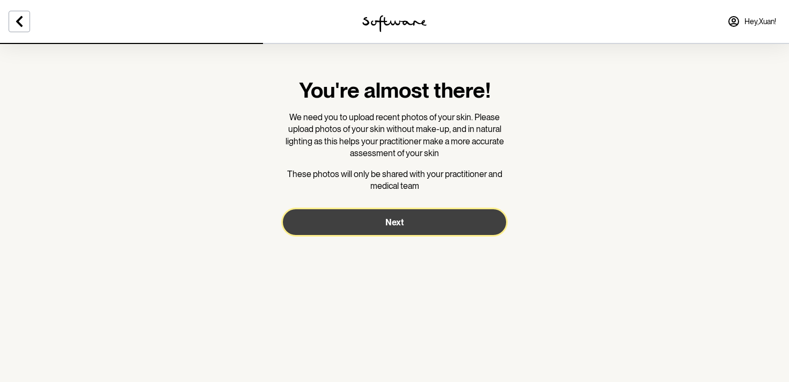
click at [399, 228] on button "Next" at bounding box center [394, 222] width 223 height 26
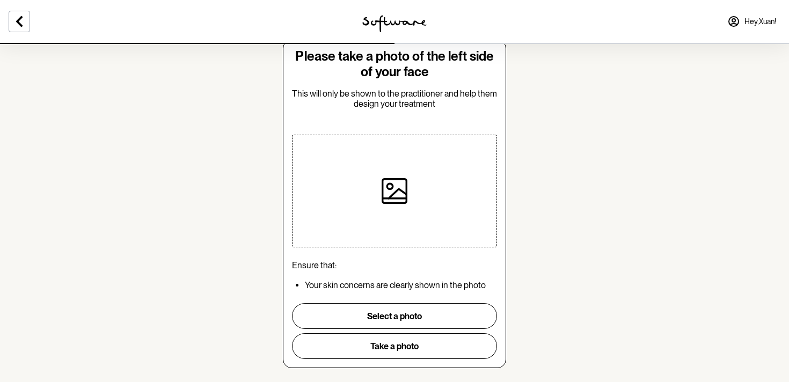
scroll to position [59, 0]
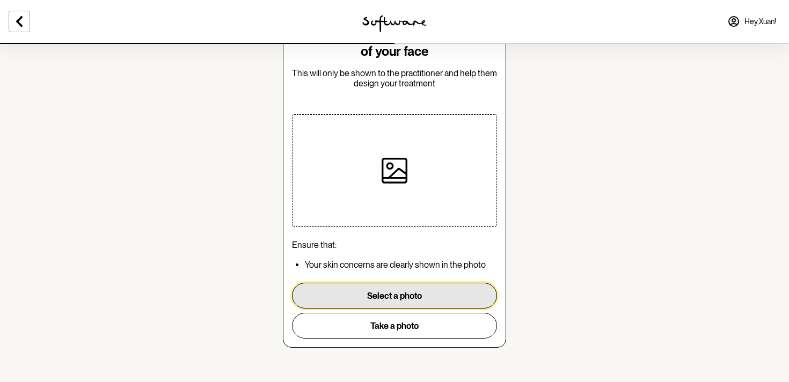
click at [399, 301] on button "Select a photo" at bounding box center [394, 296] width 205 height 26
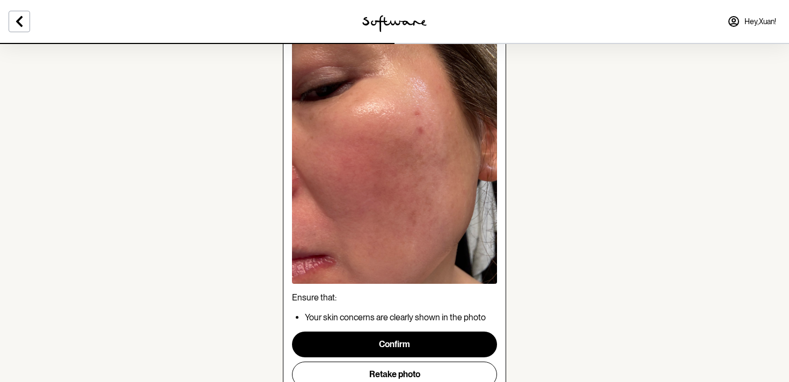
scroll to position [149, 0]
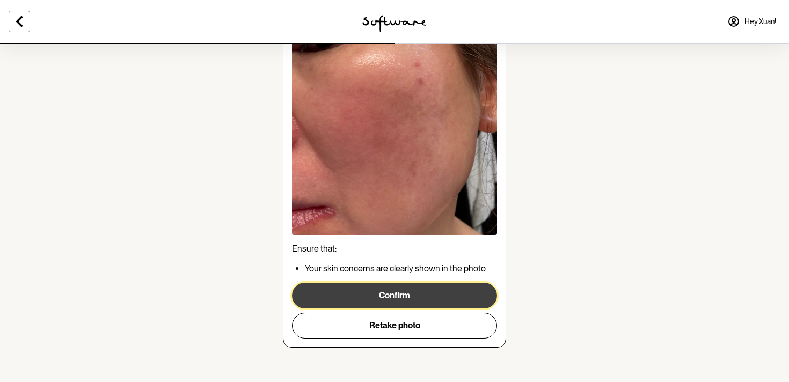
click at [420, 295] on button "Confirm" at bounding box center [394, 296] width 205 height 26
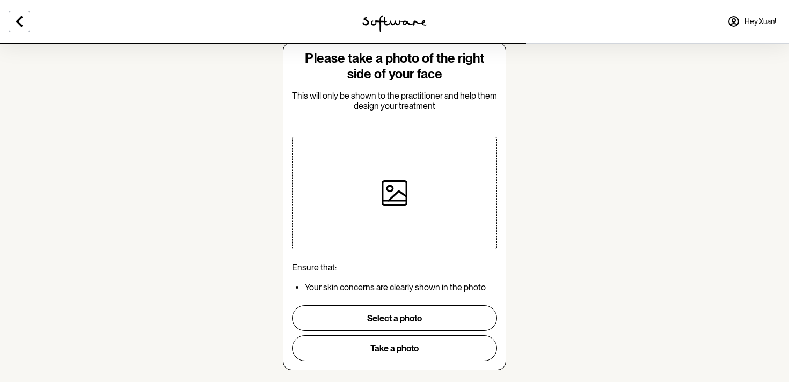
scroll to position [47, 0]
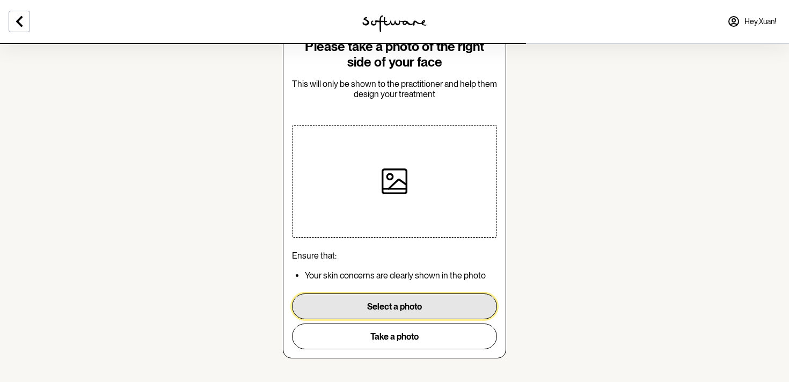
click at [392, 304] on button "Select a photo" at bounding box center [394, 307] width 205 height 26
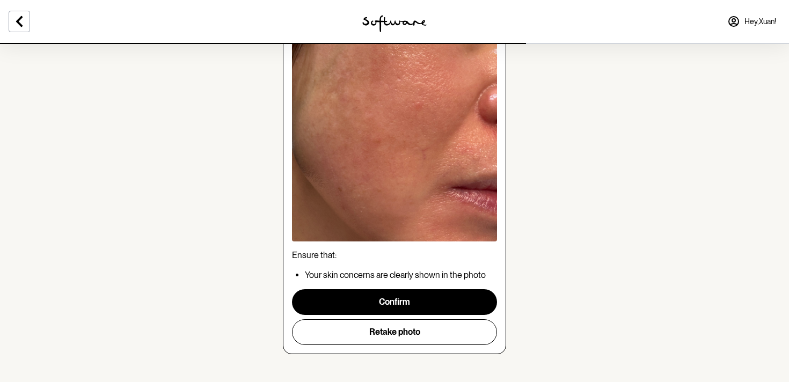
scroll to position [149, 0]
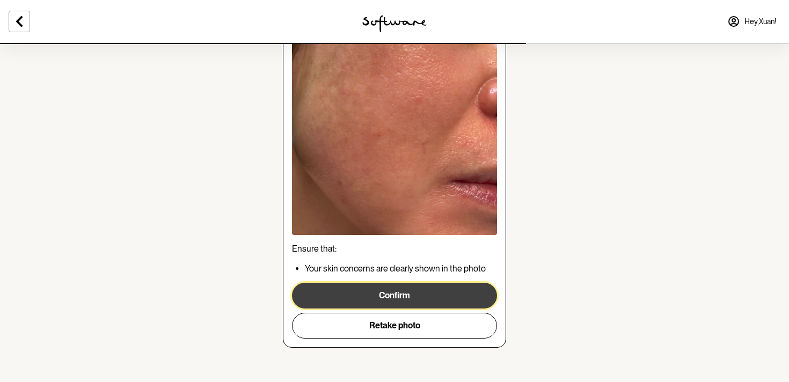
click at [399, 294] on button "Confirm" at bounding box center [394, 296] width 205 height 26
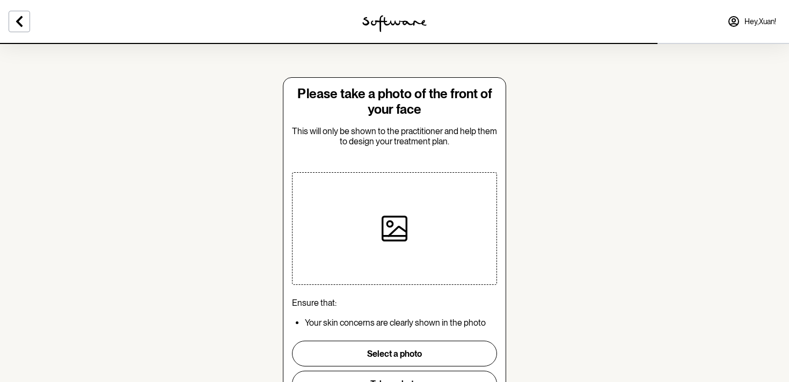
click at [763, 20] on span "Hey, Xuan !" at bounding box center [761, 21] width 32 height 9
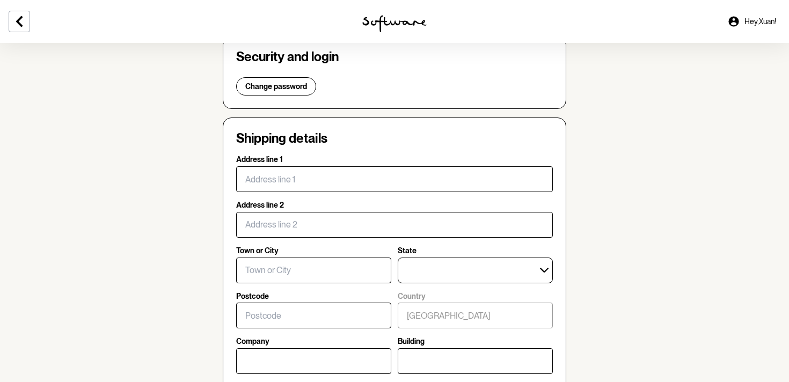
scroll to position [193, 0]
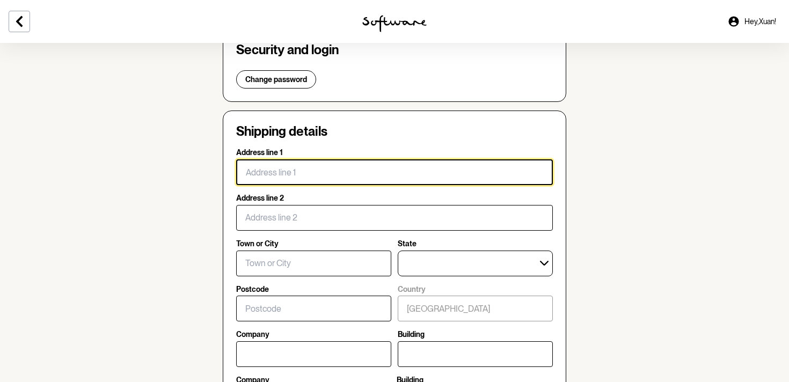
click at [264, 170] on input "Address line 1" at bounding box center [394, 172] width 317 height 26
type input "VIETNAMESE FOOD-Y SHOP 18- 236/244 SANDY BAY RD SANDY BAY -7005"
type input "SANDY BAY"
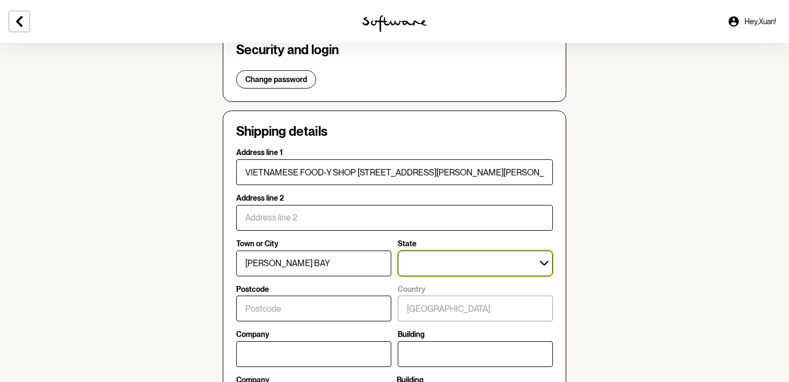
select select "TAS"
type input "7005"
type input "Vina yummy kitchen"
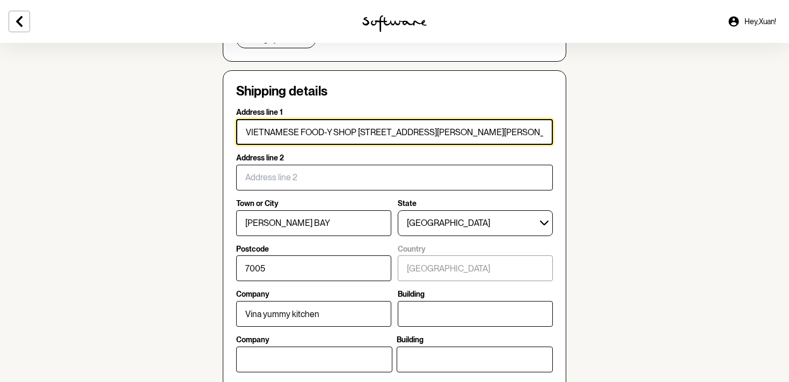
scroll to position [259, 0]
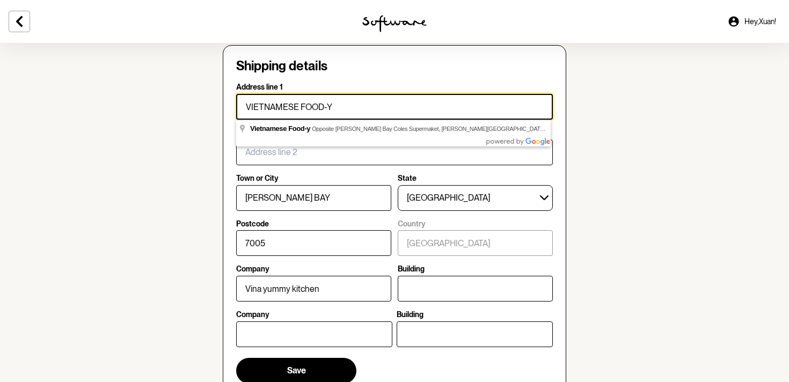
type input "VIETNAMESE FOOD-Y"
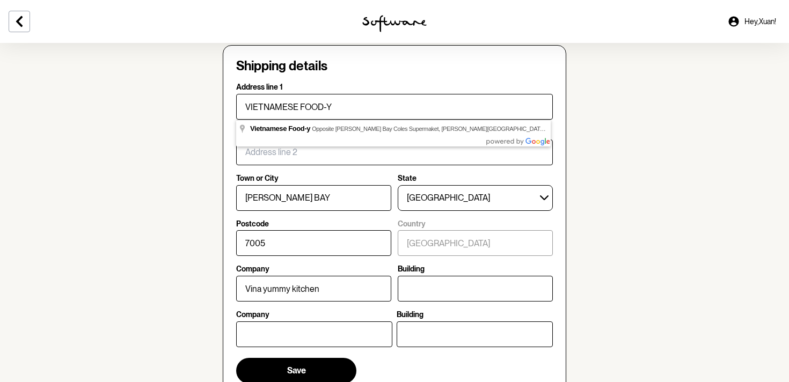
click at [124, 315] on section "Account Your details Edit Name: Xuan Tran Email: xtran1971@gmail.com Phone: +61…" at bounding box center [394, 211] width 789 height 854
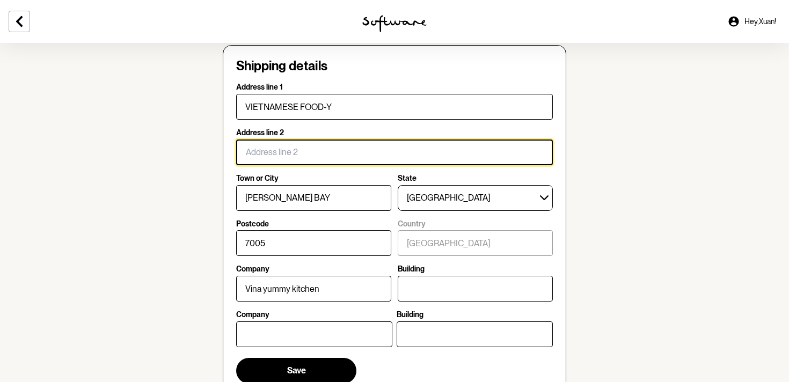
click at [277, 156] on input "Address line 2" at bounding box center [394, 153] width 317 height 26
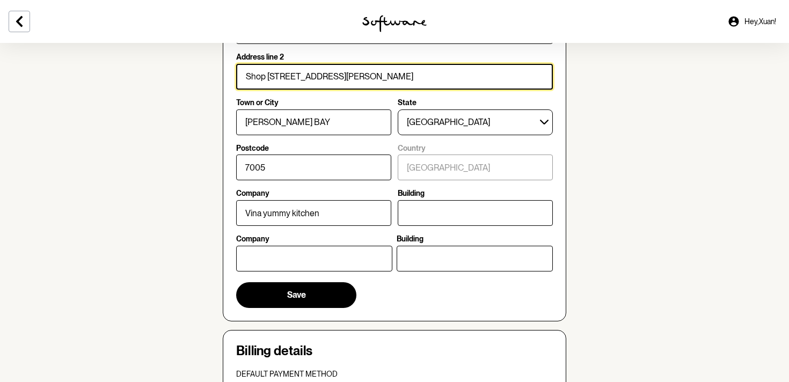
scroll to position [339, 0]
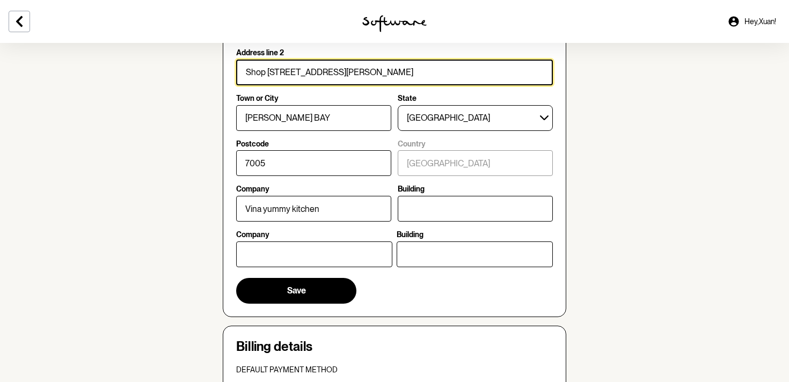
type input "Shop 18/236-244 Sandy Bay Road"
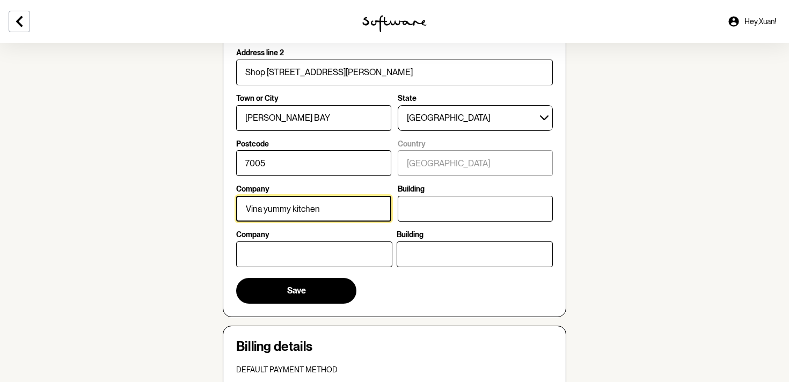
click at [355, 212] on input "Vina yummy kitchen" at bounding box center [313, 209] width 155 height 26
type input "Vietnamese Food-Y"
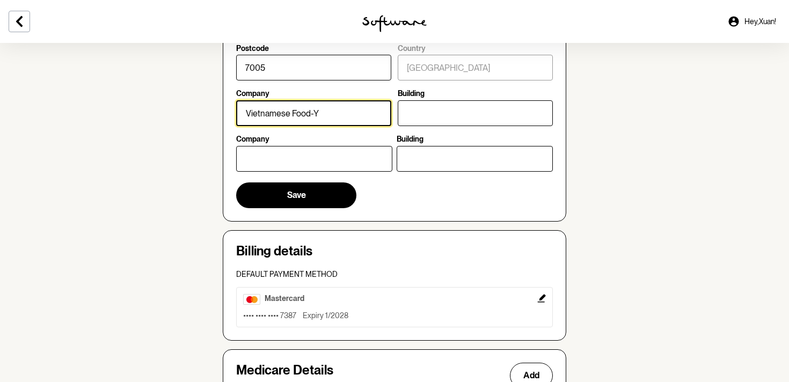
scroll to position [446, 0]
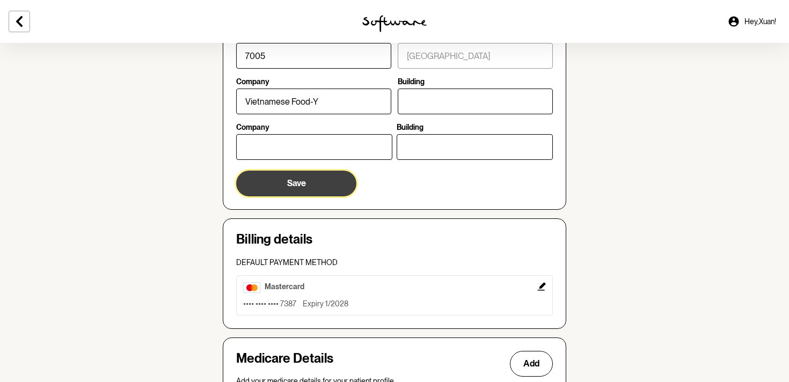
click at [318, 187] on button "Save" at bounding box center [296, 184] width 120 height 26
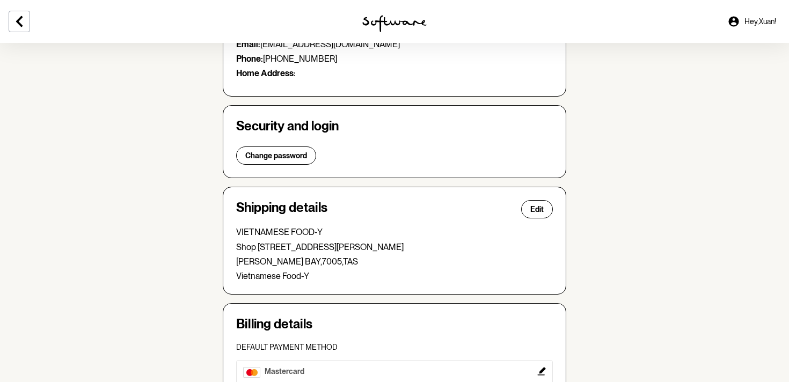
scroll to position [0, 0]
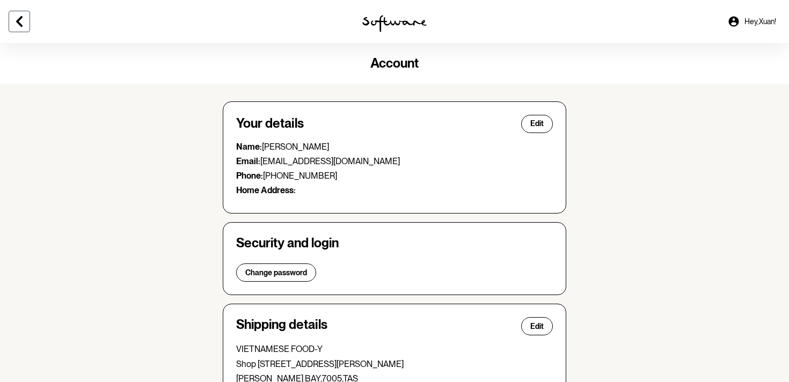
click at [18, 26] on icon at bounding box center [19, 21] width 13 height 13
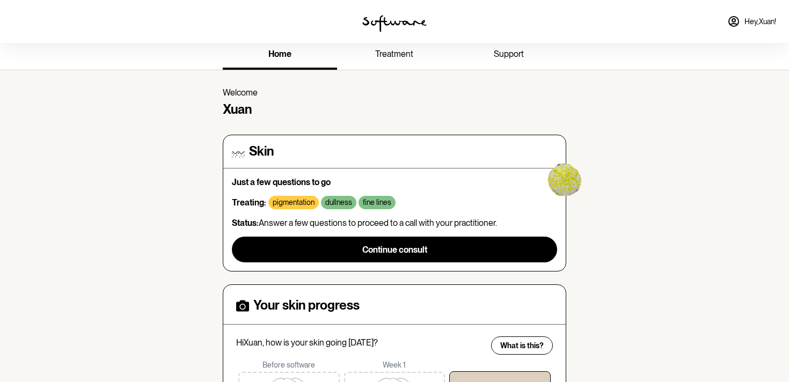
scroll to position [6, 0]
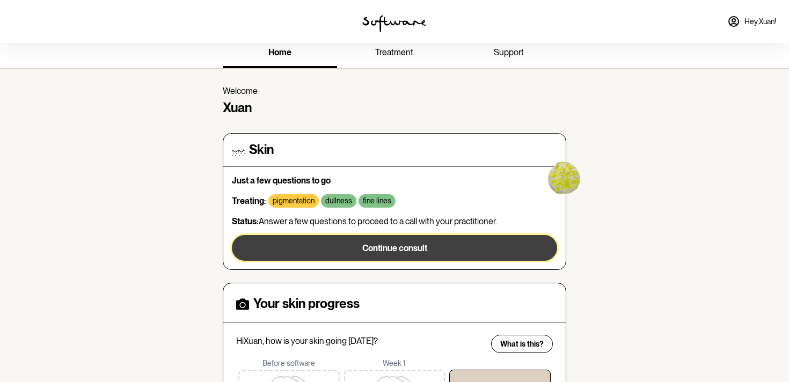
click at [390, 251] on span "Continue consult" at bounding box center [394, 248] width 65 height 10
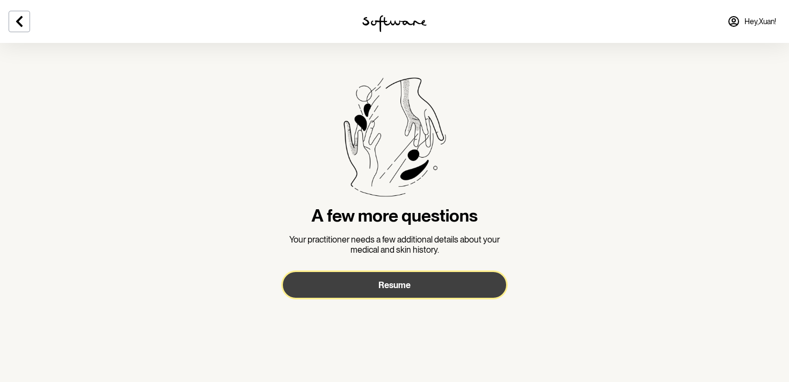
click at [394, 292] on button "Resume" at bounding box center [394, 285] width 223 height 26
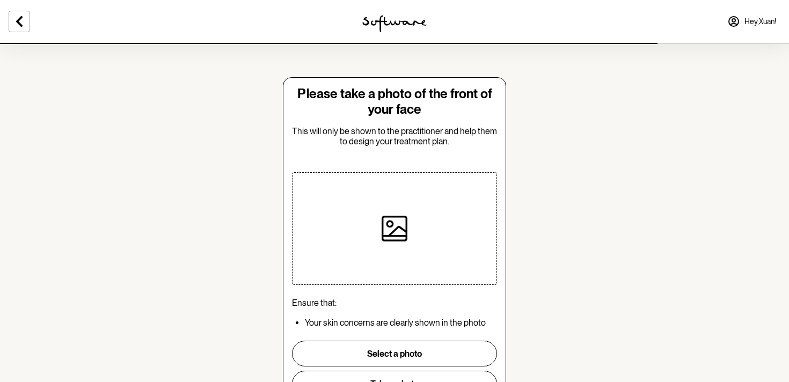
scroll to position [59, 0]
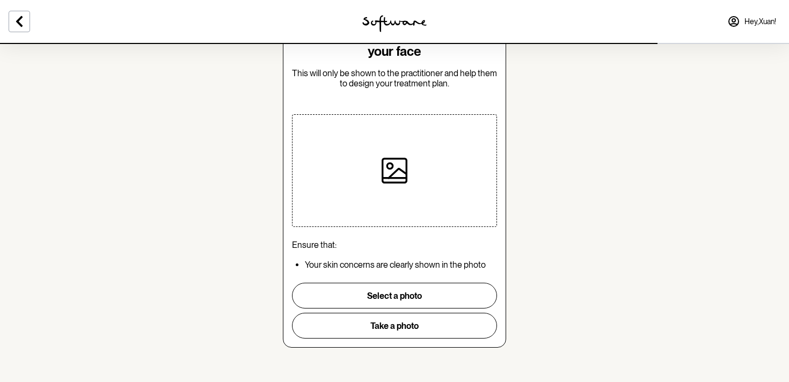
click at [406, 178] on icon at bounding box center [395, 171] width 24 height 24
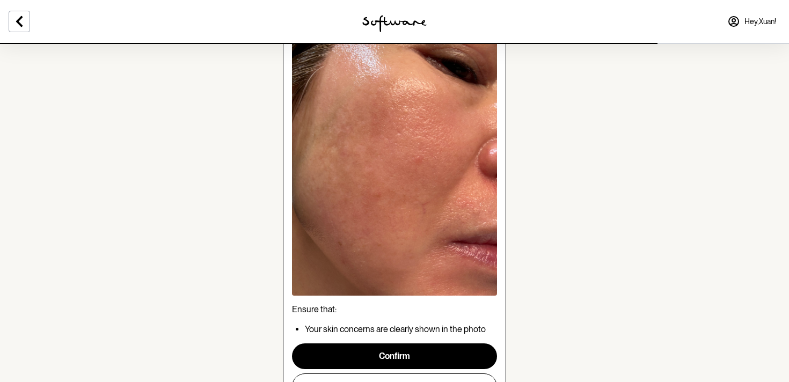
scroll to position [149, 0]
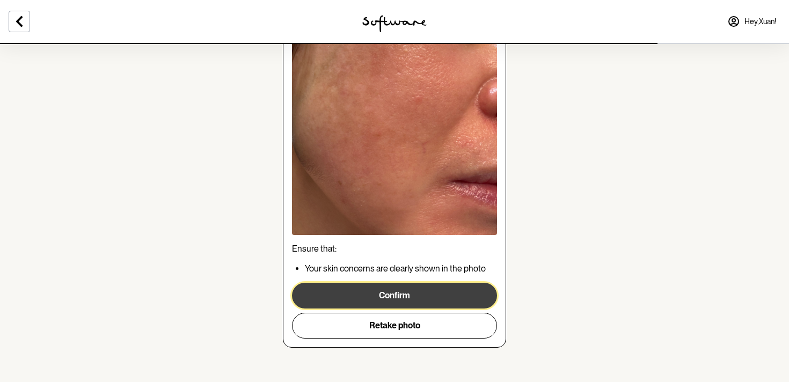
click at [374, 299] on button "Confirm" at bounding box center [394, 296] width 205 height 26
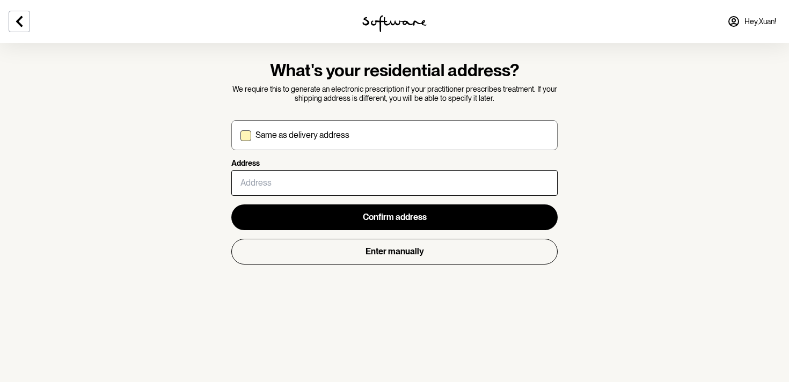
click at [249, 139] on span at bounding box center [246, 135] width 11 height 11
click at [241, 136] on input "Same as delivery address" at bounding box center [240, 135] width 1 height 1
checkbox input "true"
type input "VIETNAMESE FOOD-Y"
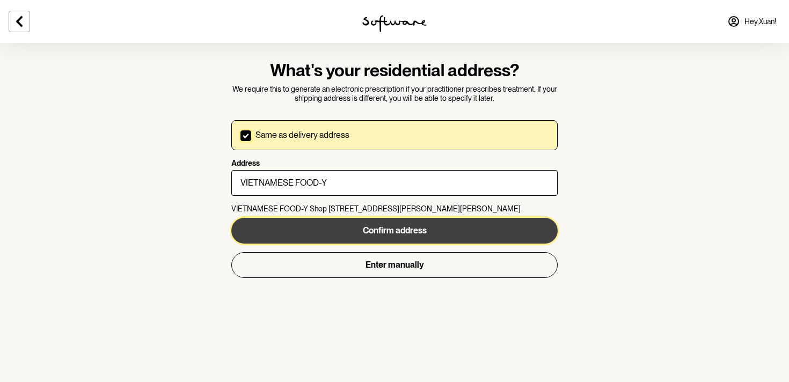
click at [397, 236] on button "Confirm address" at bounding box center [394, 231] width 326 height 26
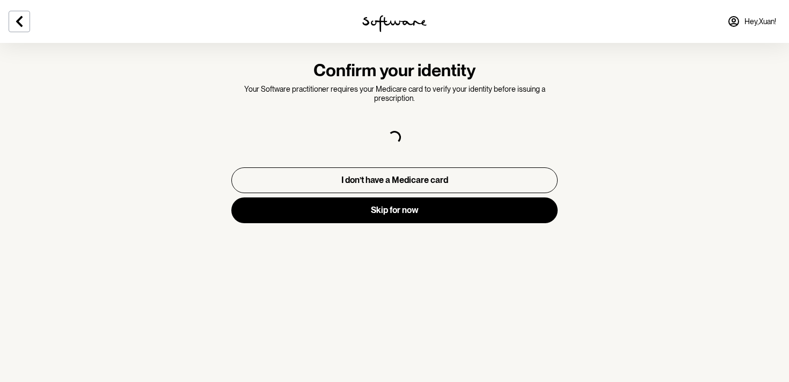
select select "F"
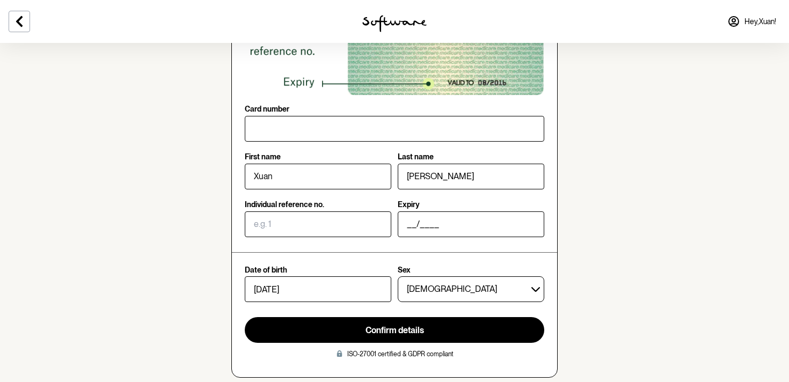
scroll to position [193, 0]
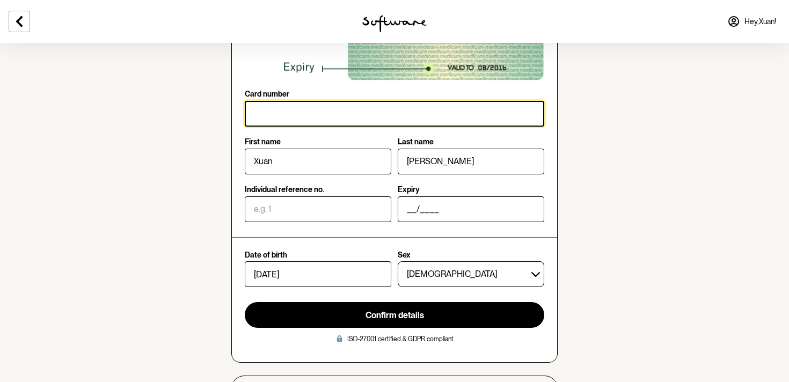
click at [278, 122] on input "Card number" at bounding box center [395, 114] width 300 height 26
type input "6135 74767 1"
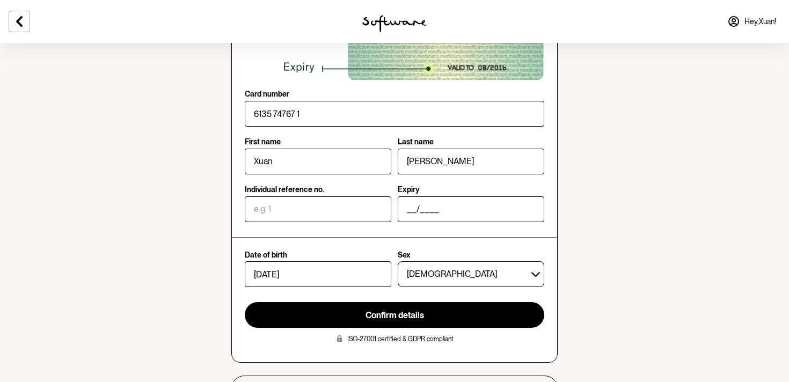
click at [201, 175] on section "Confirm your identity Your Software practitioner requires your Medicare card to…" at bounding box center [394, 128] width 789 height 642
click at [291, 218] on input "Individual reference no." at bounding box center [318, 210] width 147 height 26
type input "1"
click at [439, 210] on input "__/____" at bounding box center [471, 210] width 147 height 26
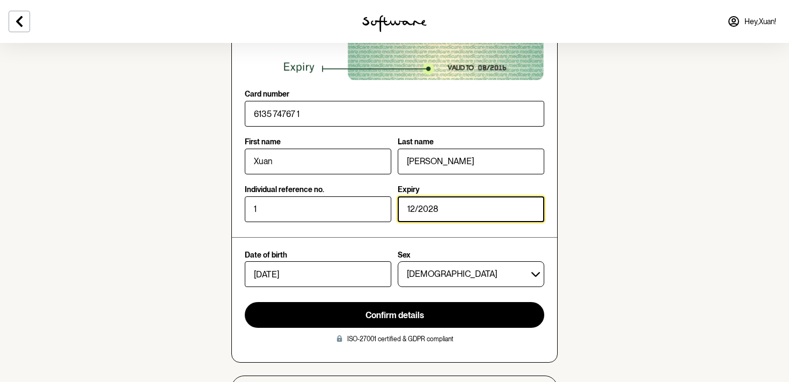
type input "12/2028"
click at [191, 311] on section "Confirm your identity Your Software practitioner requires your Medicare card to…" at bounding box center [394, 128] width 789 height 642
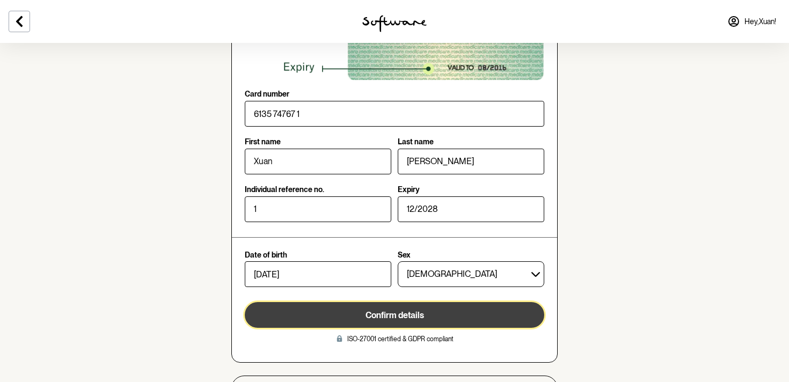
click at [401, 319] on span "Confirm details" at bounding box center [395, 315] width 59 height 10
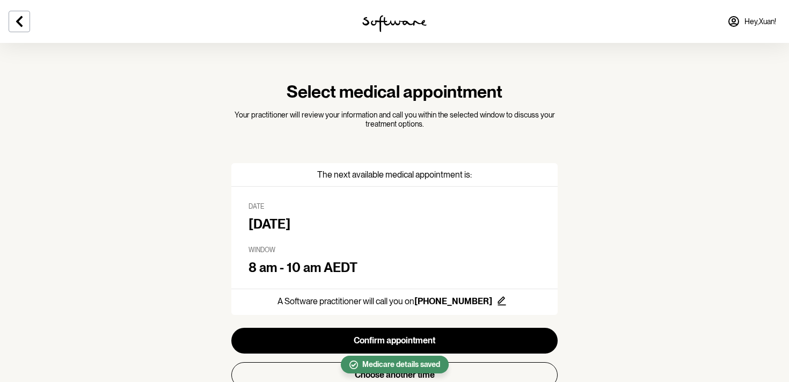
scroll to position [95, 0]
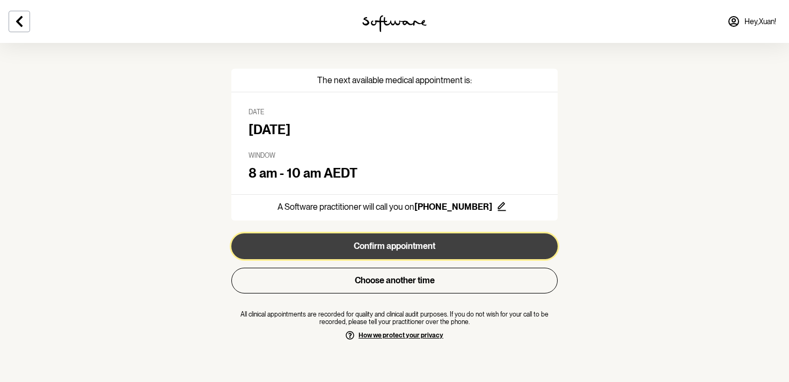
click at [389, 248] on button "Confirm appointment" at bounding box center [394, 247] width 326 height 26
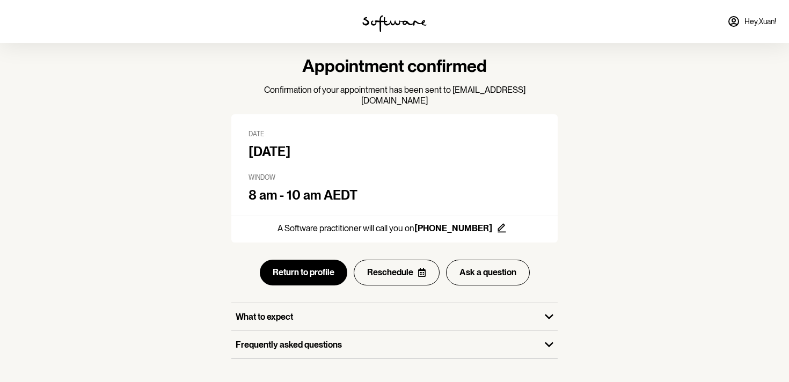
scroll to position [31, 0]
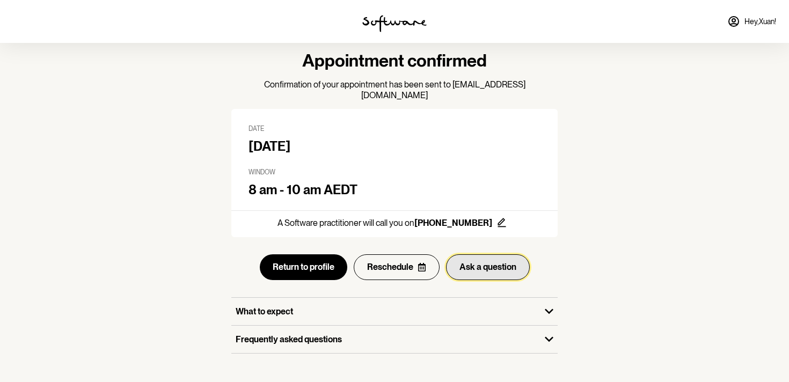
click at [472, 257] on button "Ask a question" at bounding box center [488, 268] width 84 height 26
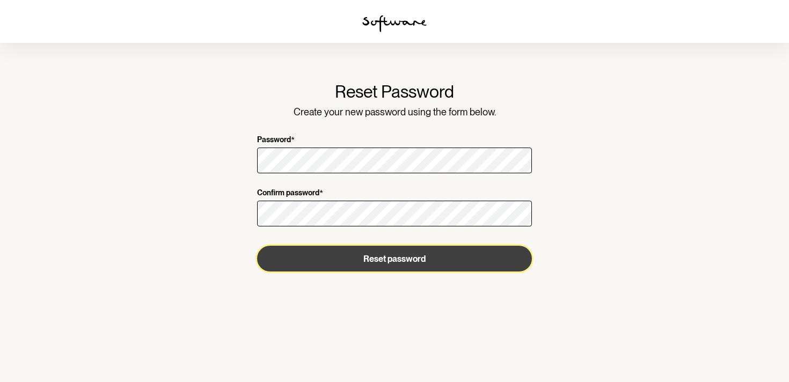
click at [394, 260] on button "Reset password" at bounding box center [394, 259] width 275 height 26
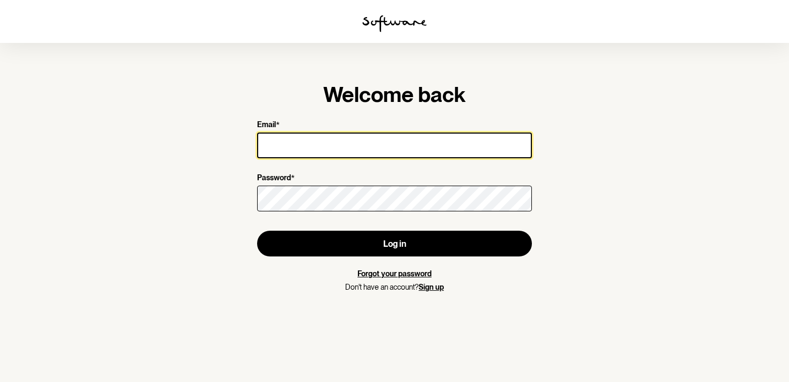
click at [343, 143] on input "Email *" at bounding box center [394, 146] width 275 height 26
type input "[EMAIL_ADDRESS][DOMAIN_NAME]"
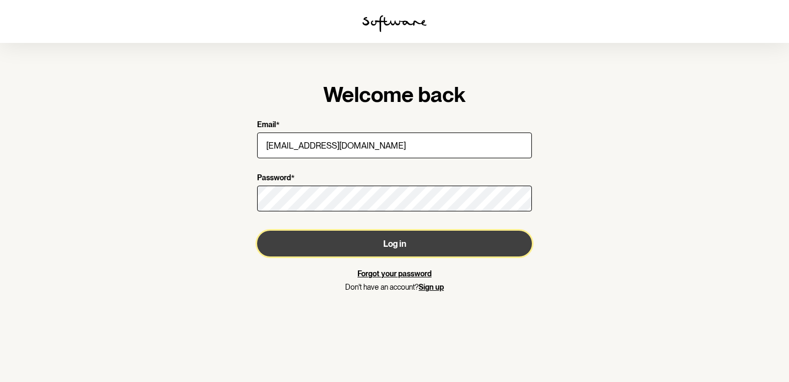
click at [402, 244] on button "Log in" at bounding box center [394, 244] width 275 height 26
